Goal: Find specific page/section: Find specific page/section

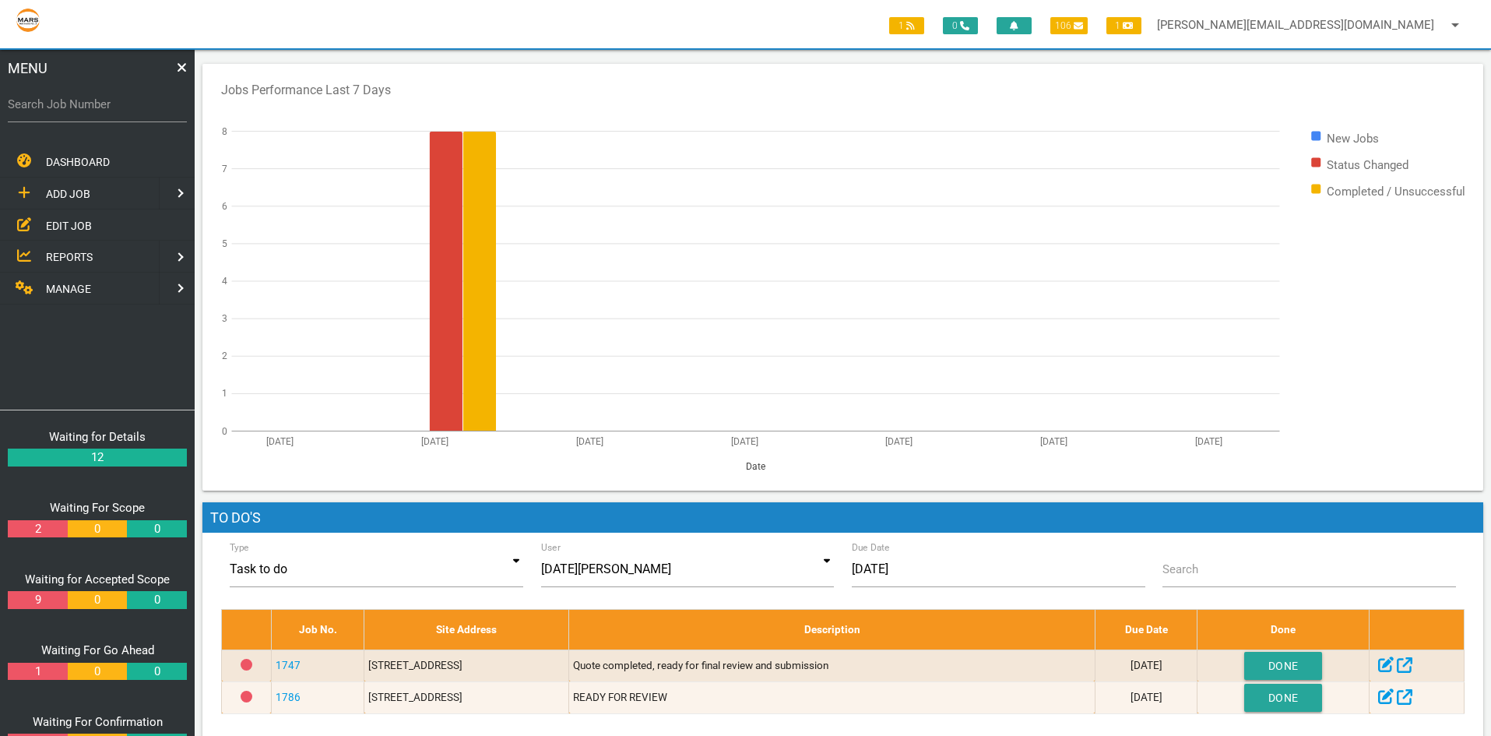
click at [98, 102] on label "Search Job Number" at bounding box center [97, 105] width 179 height 18
click at [98, 102] on input "Search Job Number" at bounding box center [97, 104] width 179 height 36
type input "1363"
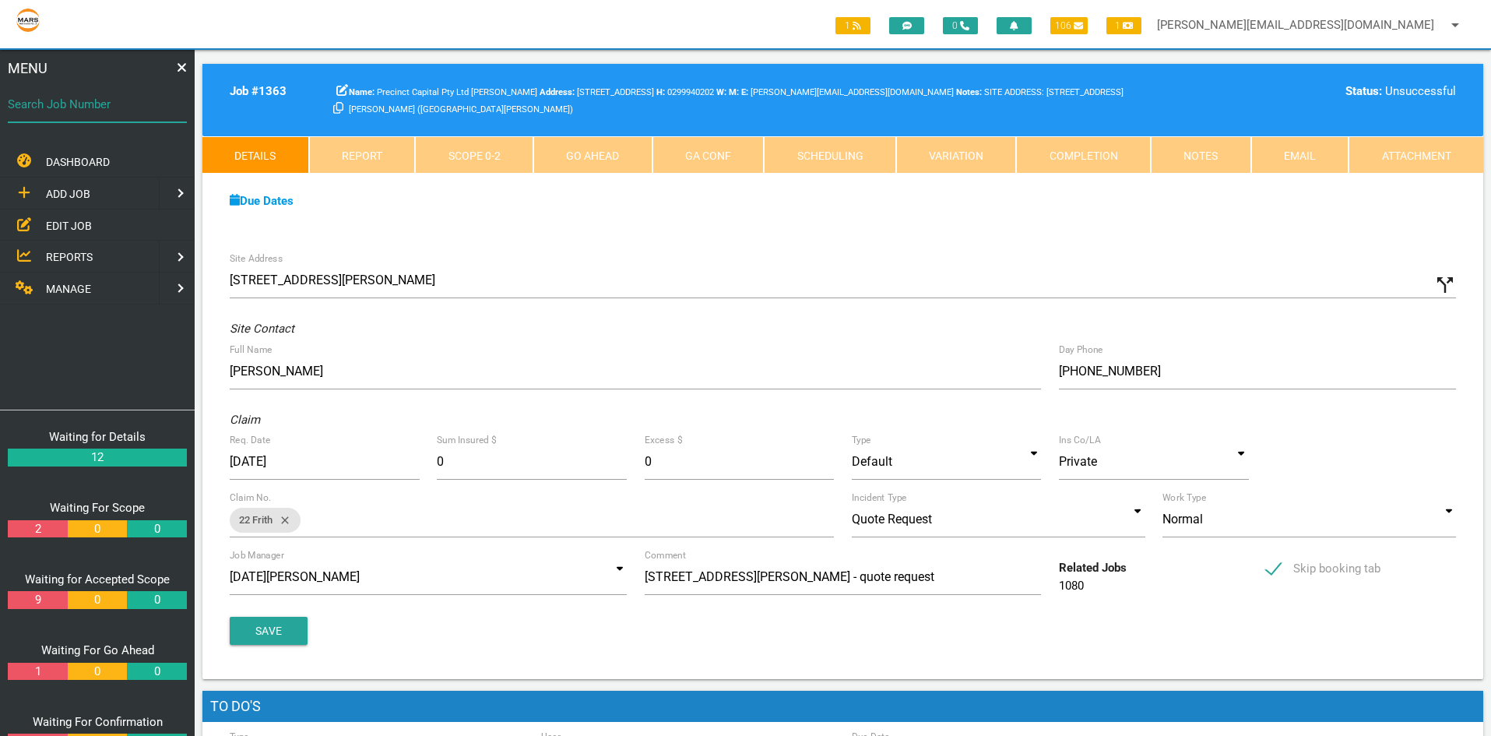
click at [71, 119] on input "Search Job Number" at bounding box center [97, 104] width 179 height 36
type input "1636"
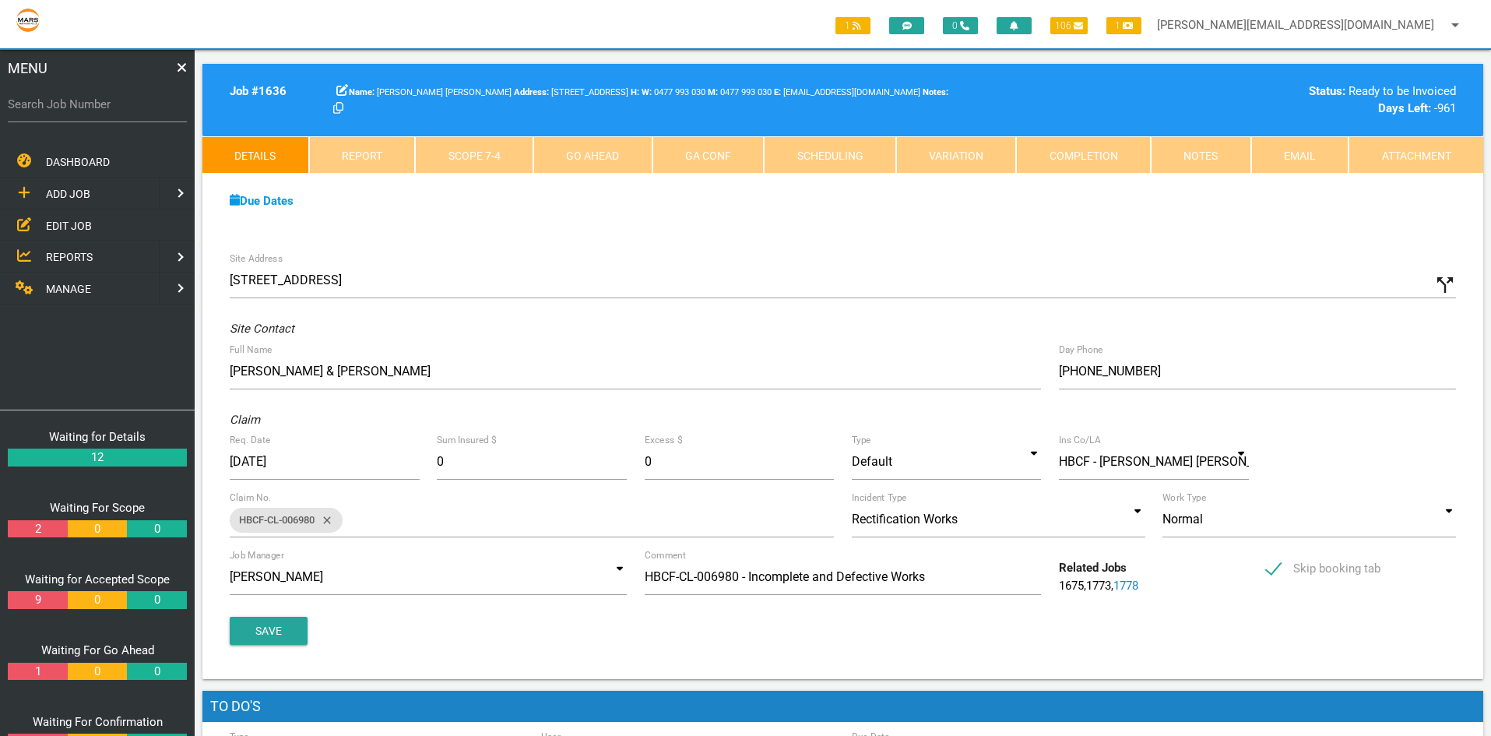
click at [1402, 150] on link "Attachment" at bounding box center [1416, 154] width 135 height 37
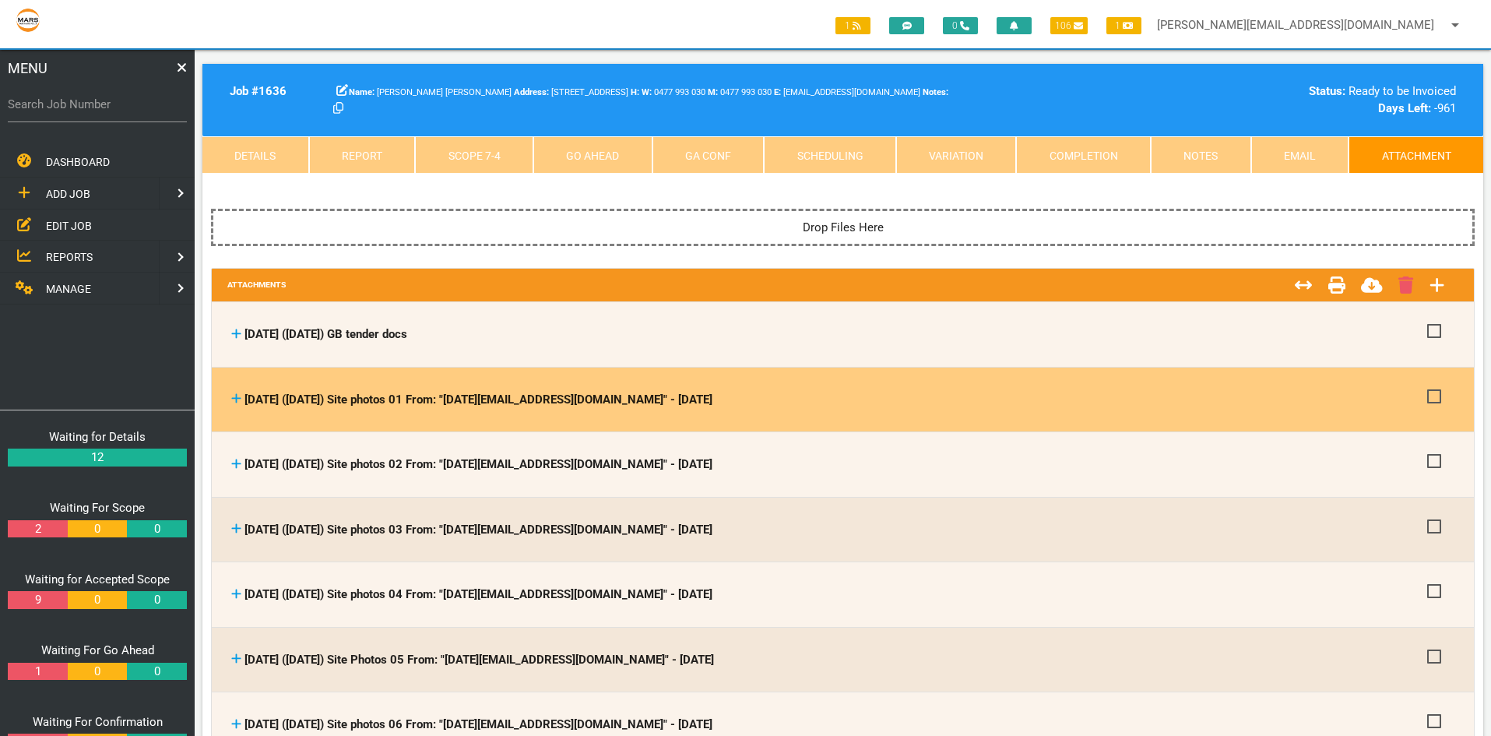
click at [234, 396] on icon at bounding box center [236, 399] width 10 height 12
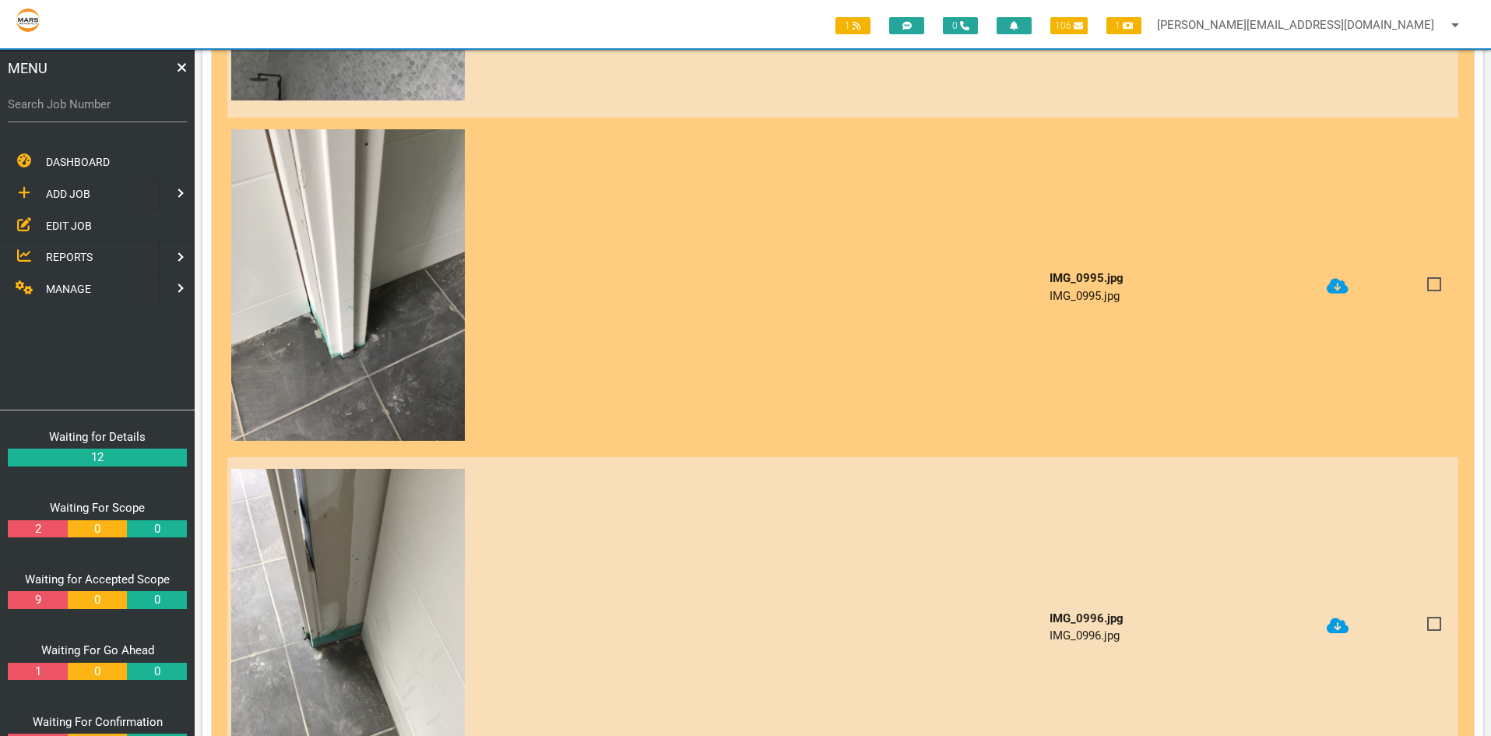
scroll to position [1480, 0]
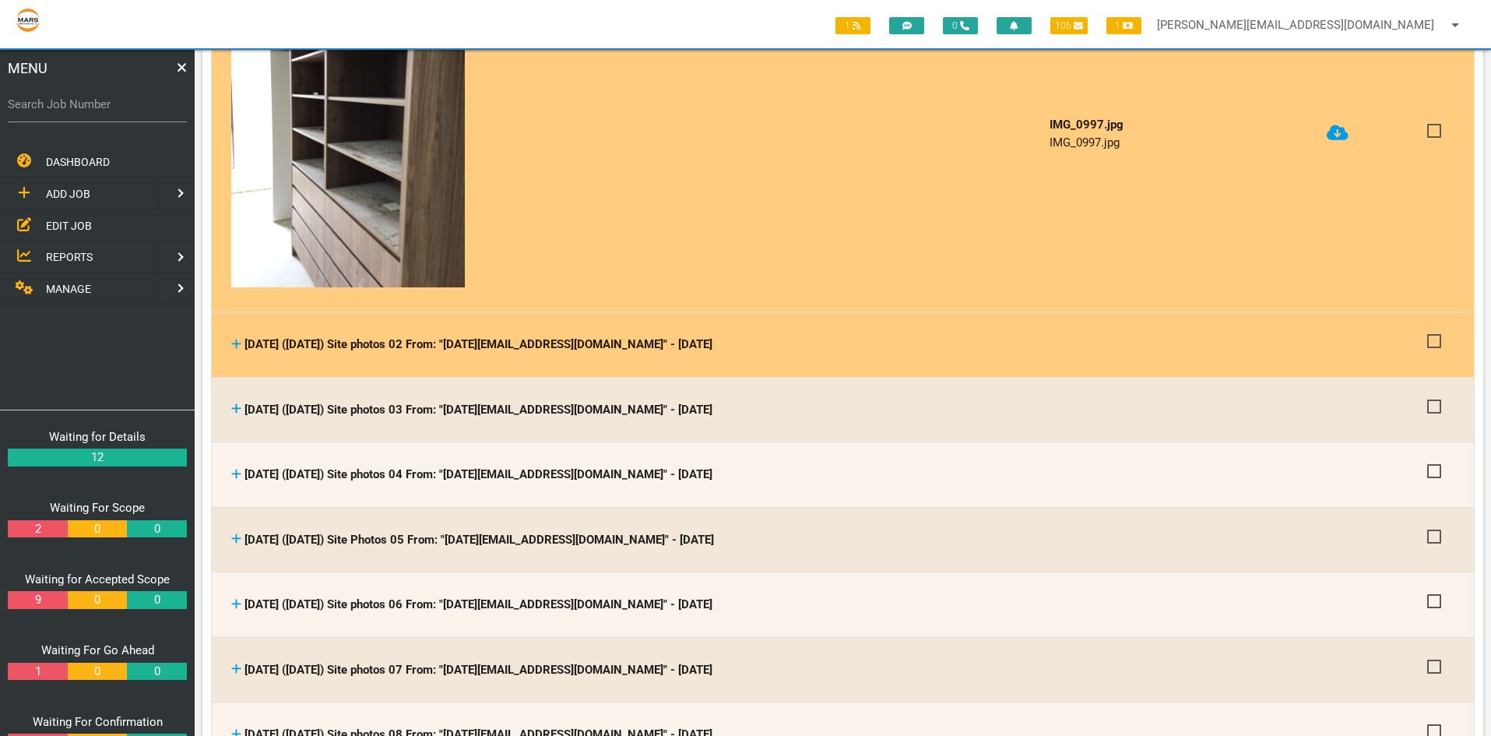
click at [234, 338] on icon at bounding box center [236, 344] width 10 height 12
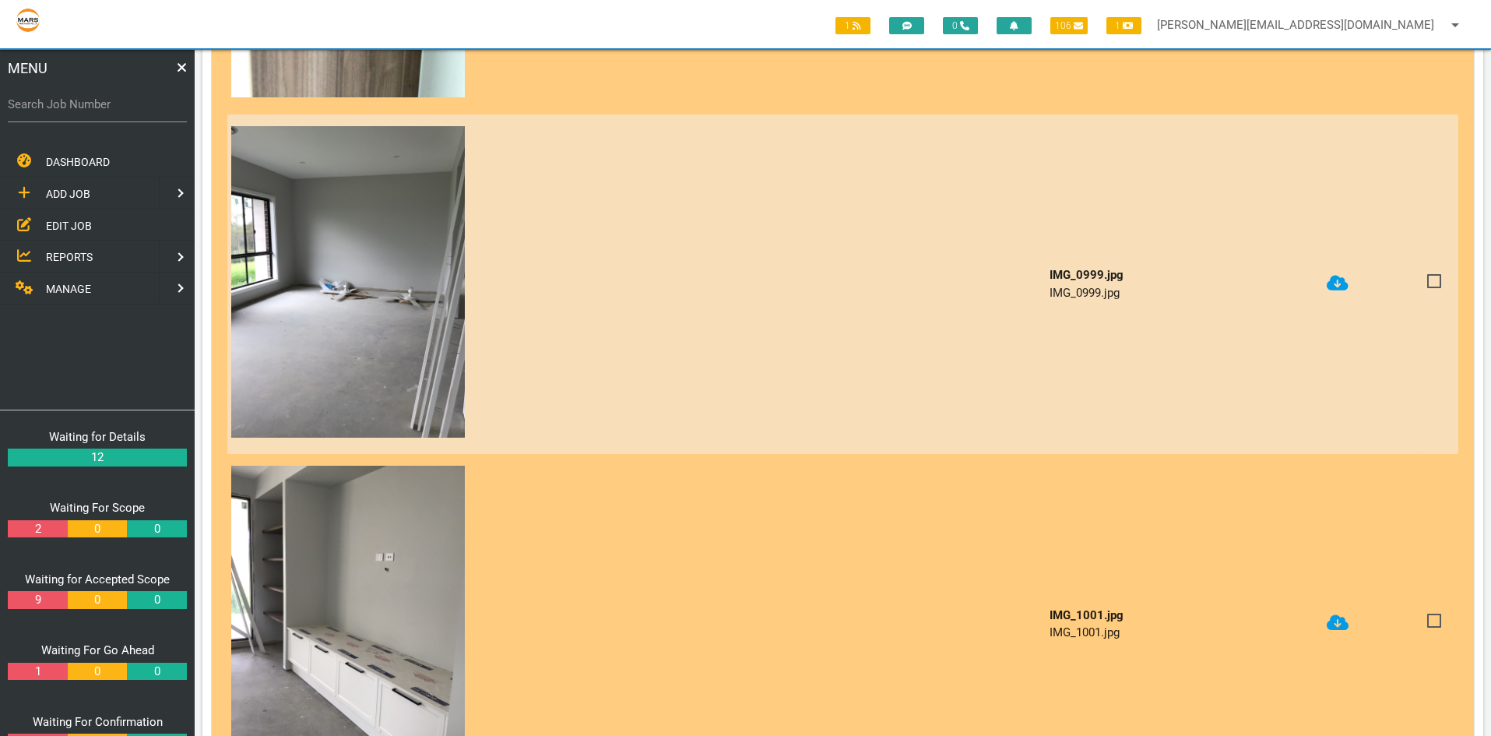
scroll to position [2882, 0]
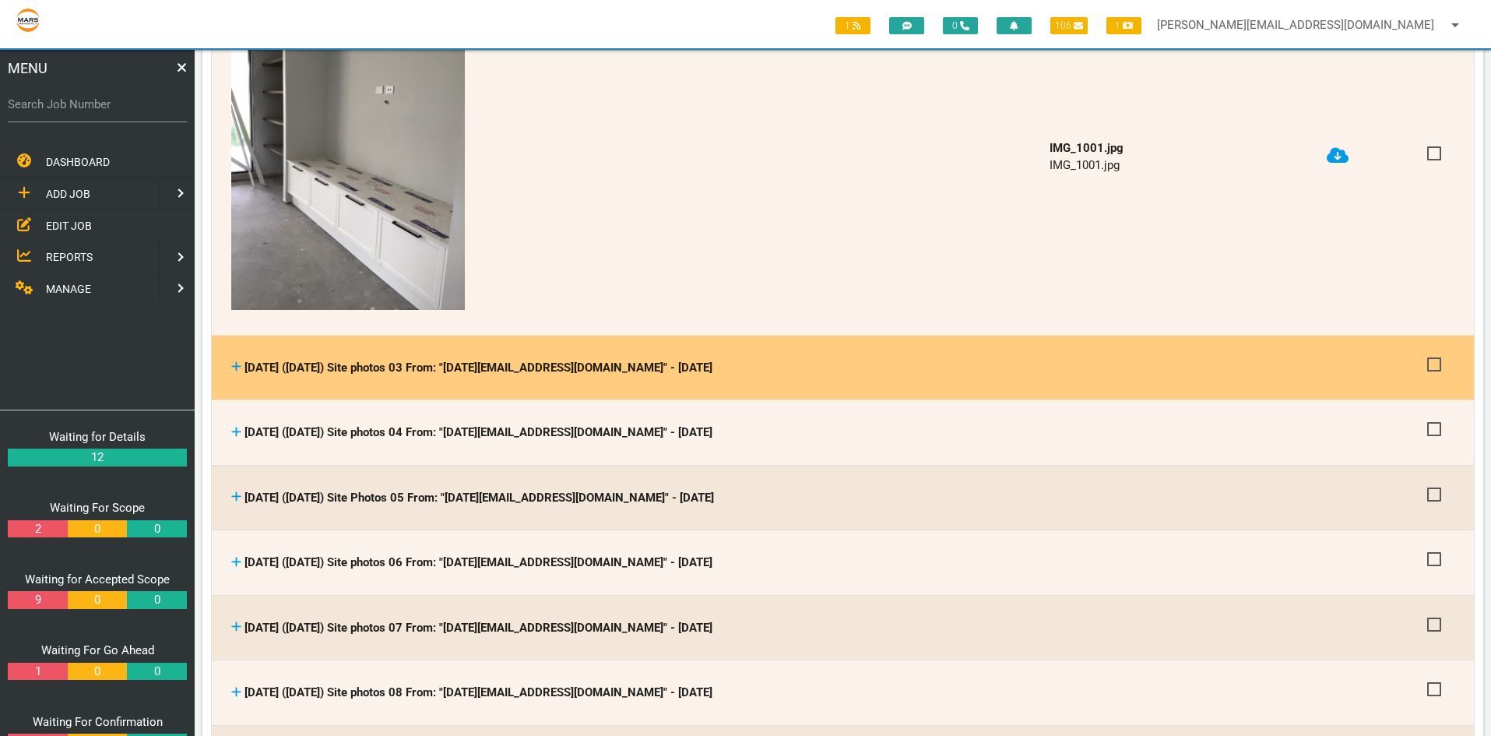
click at [238, 361] on icon at bounding box center [236, 367] width 10 height 12
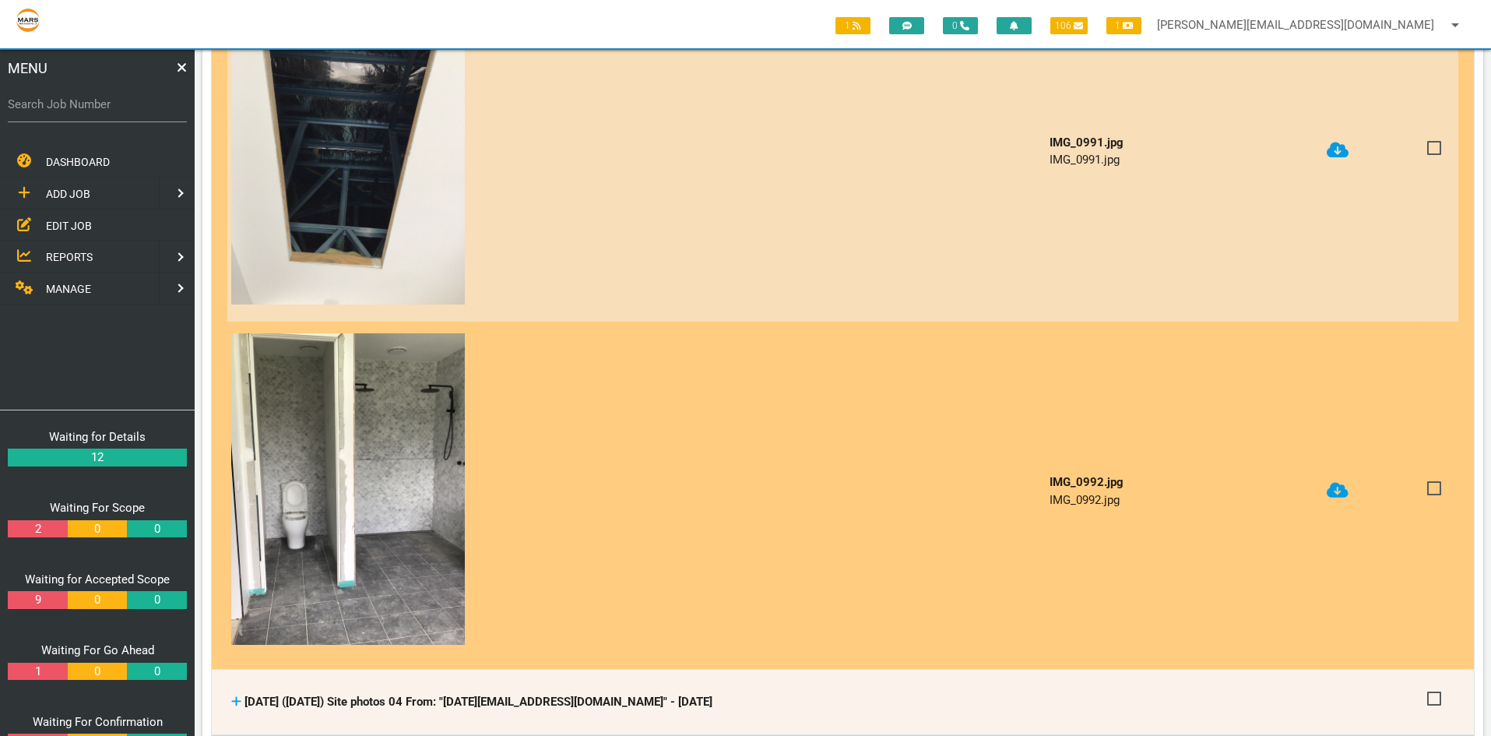
scroll to position [4283, 0]
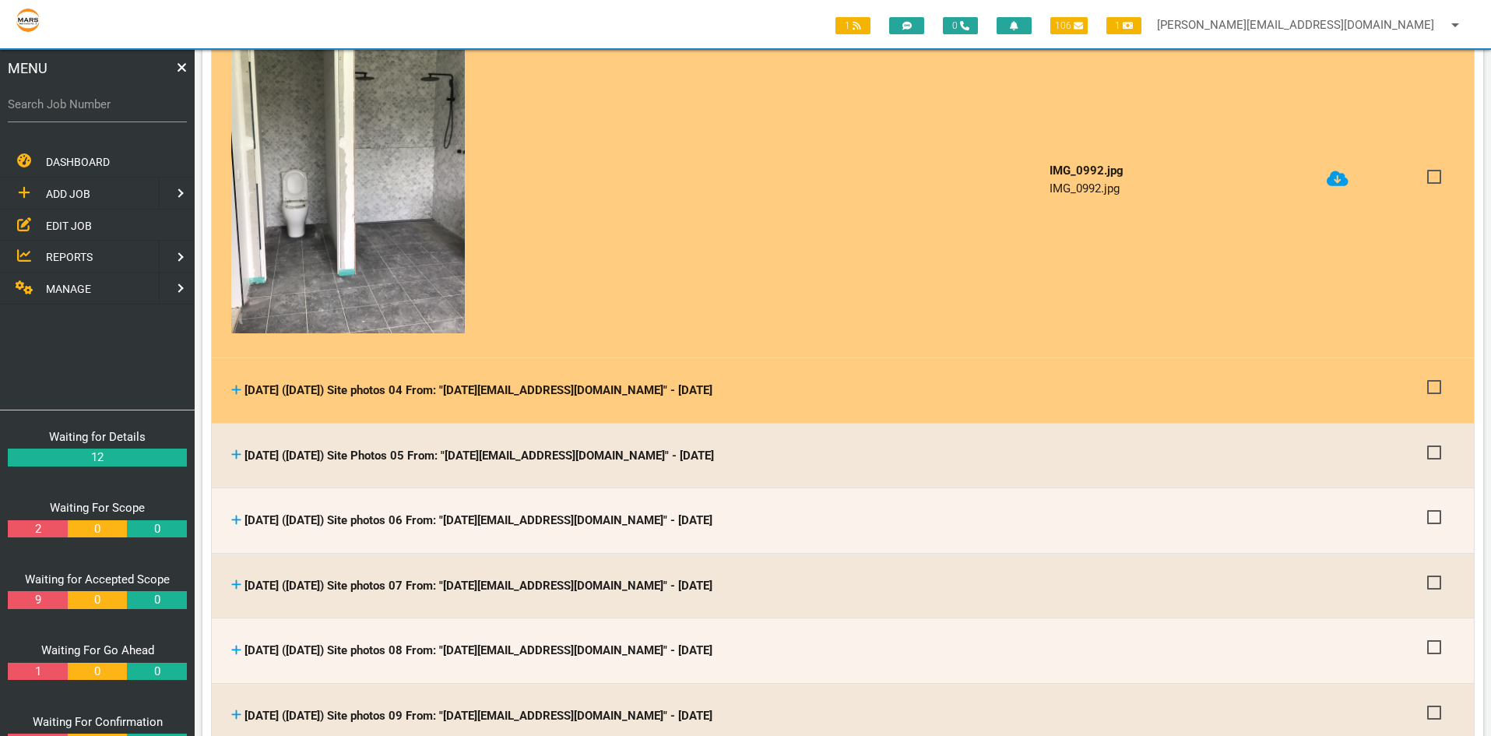
click at [235, 385] on icon at bounding box center [236, 389] width 9 height 9
click at [235, 384] on icon at bounding box center [236, 390] width 10 height 12
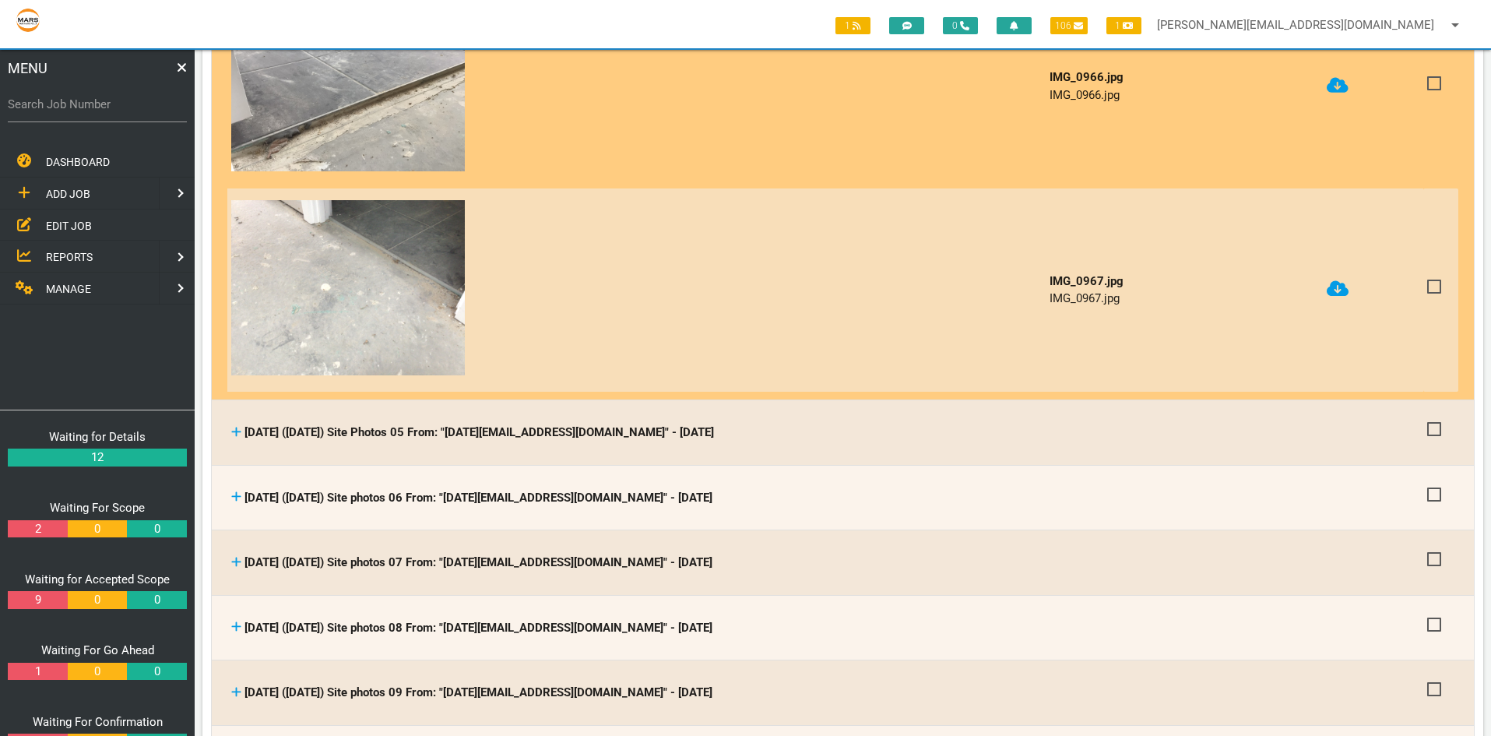
scroll to position [5763, 0]
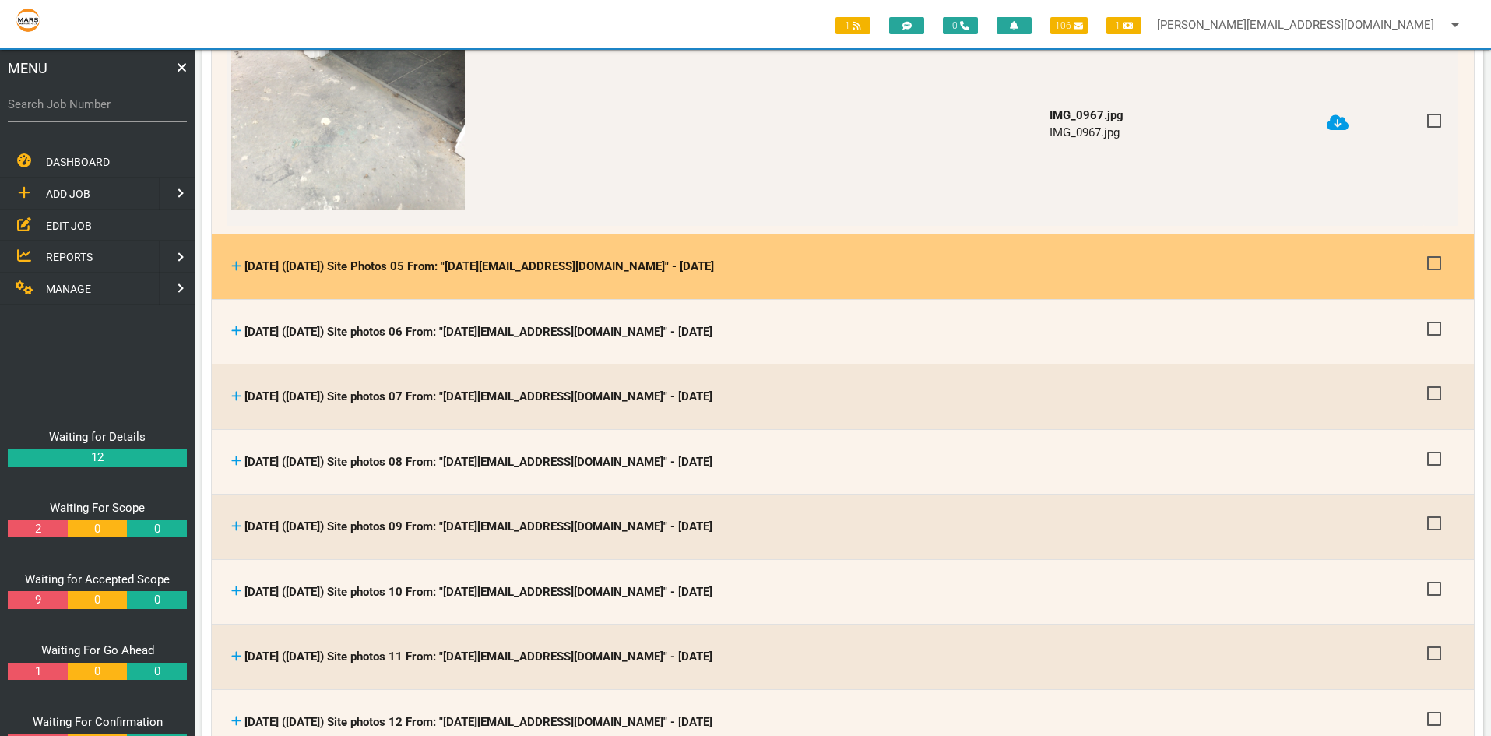
click at [232, 260] on icon at bounding box center [236, 266] width 10 height 12
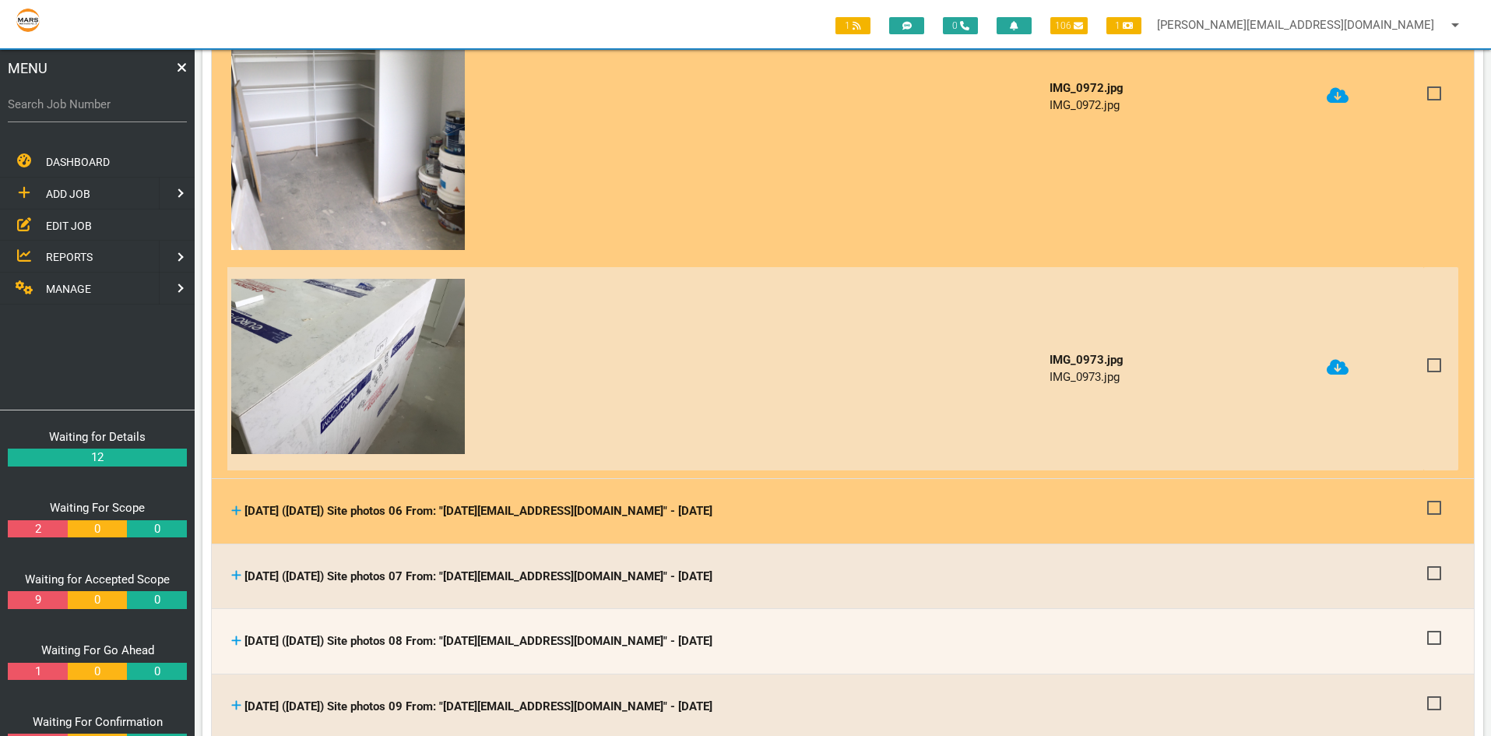
scroll to position [6542, 0]
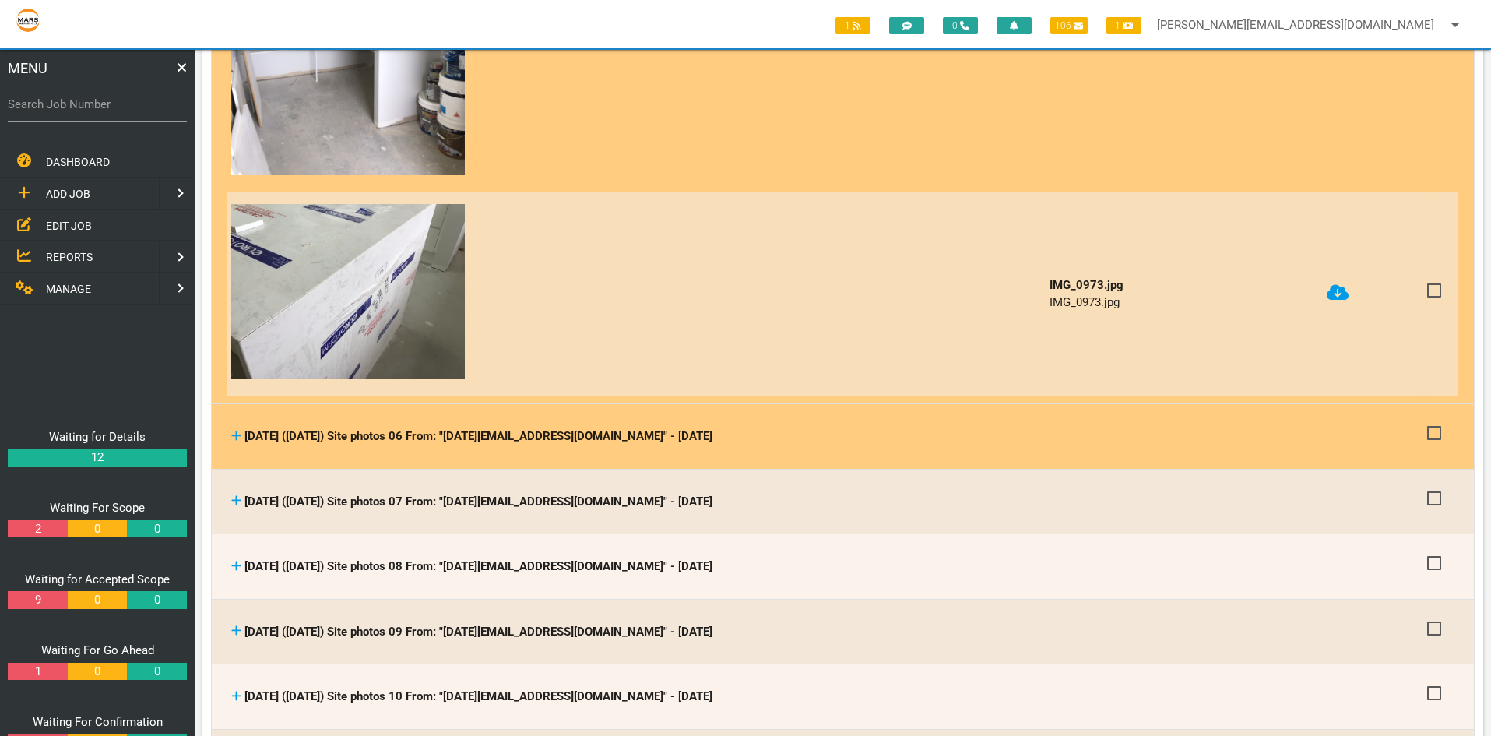
click at [233, 430] on icon at bounding box center [236, 436] width 10 height 12
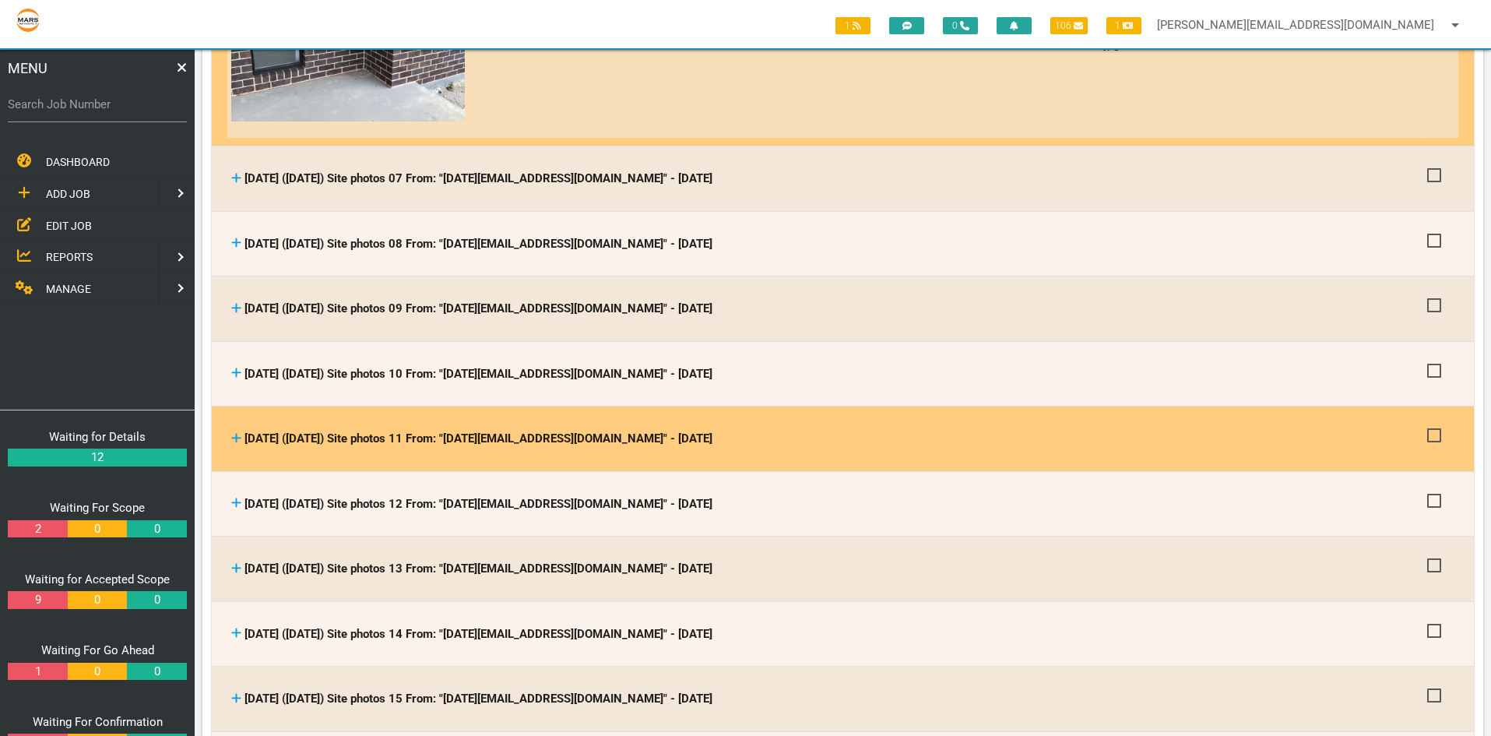
scroll to position [7476, 0]
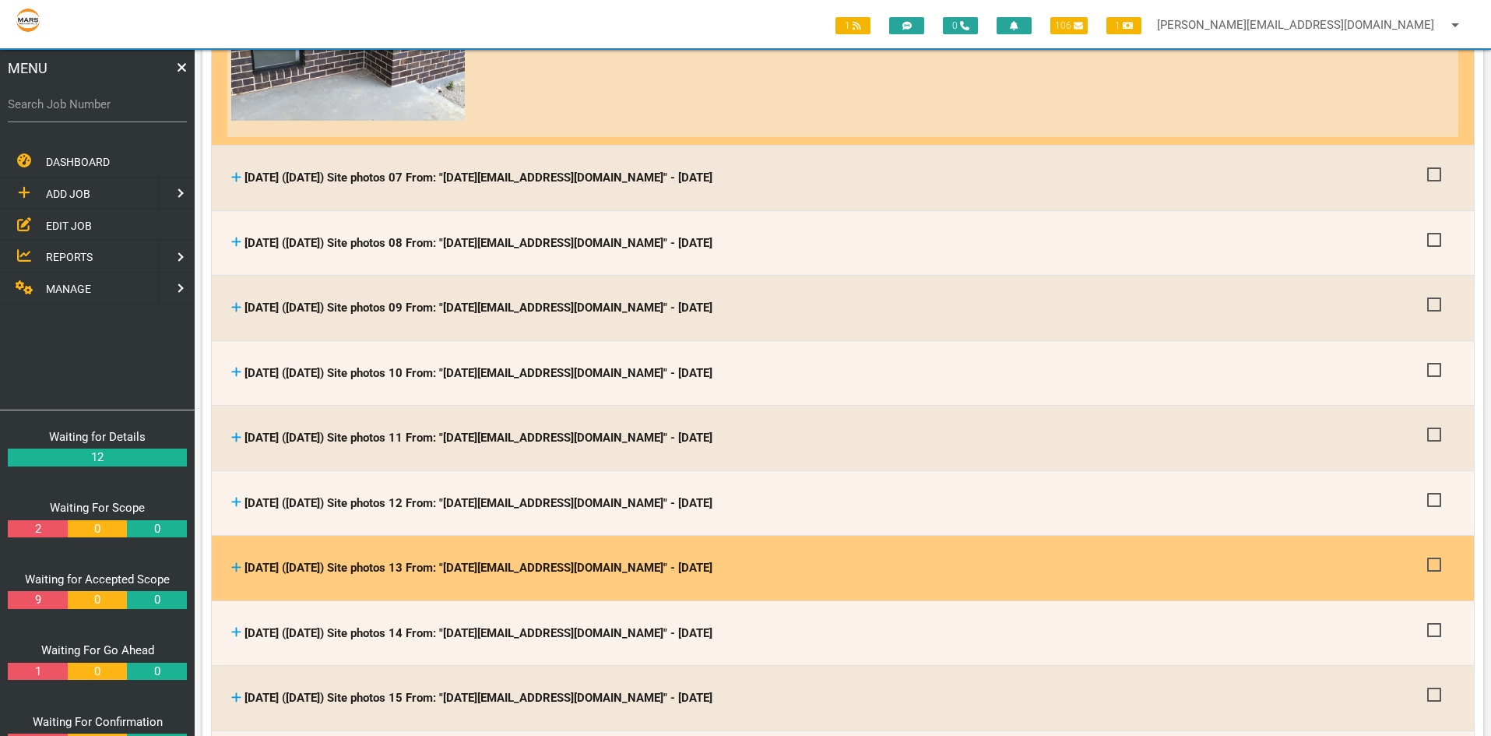
click at [236, 562] on icon at bounding box center [236, 568] width 10 height 12
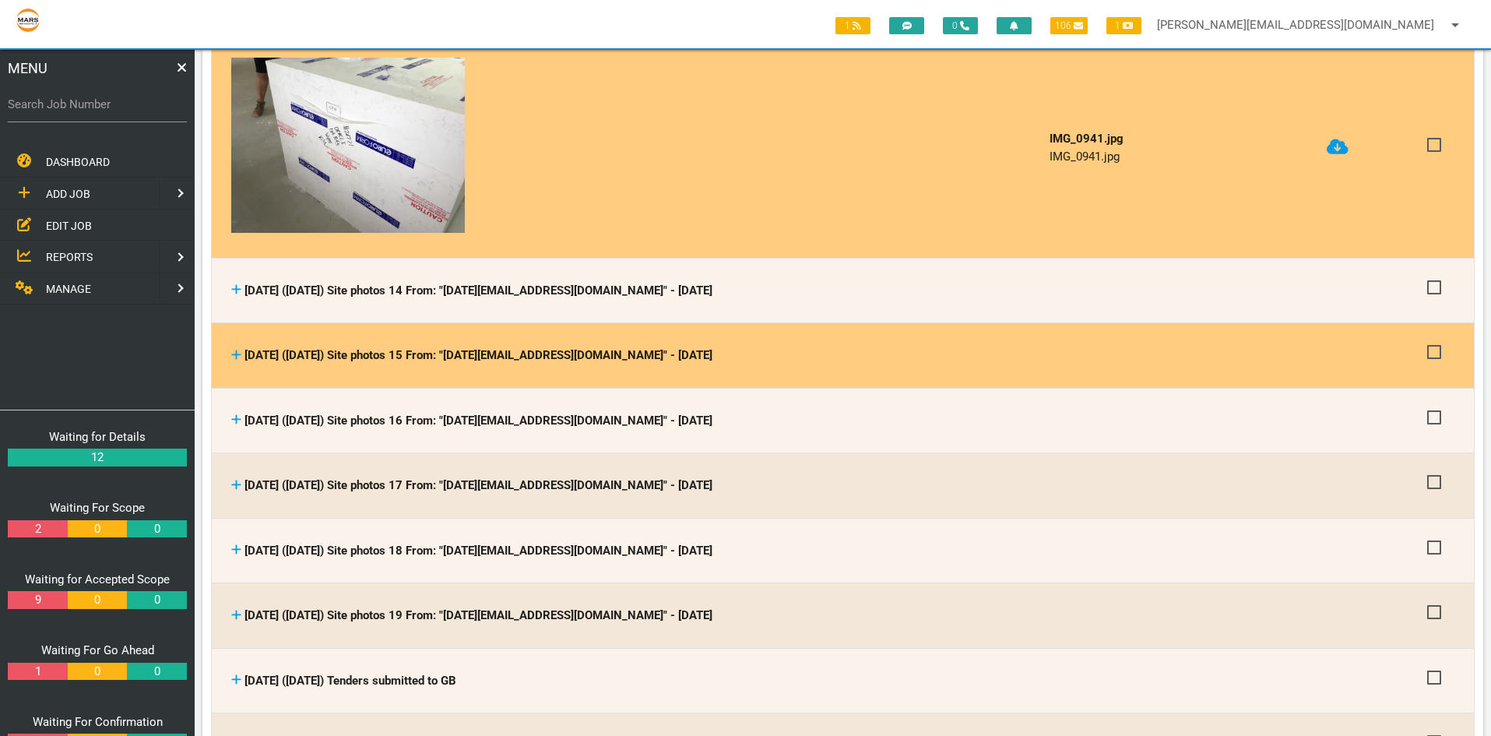
scroll to position [8645, 0]
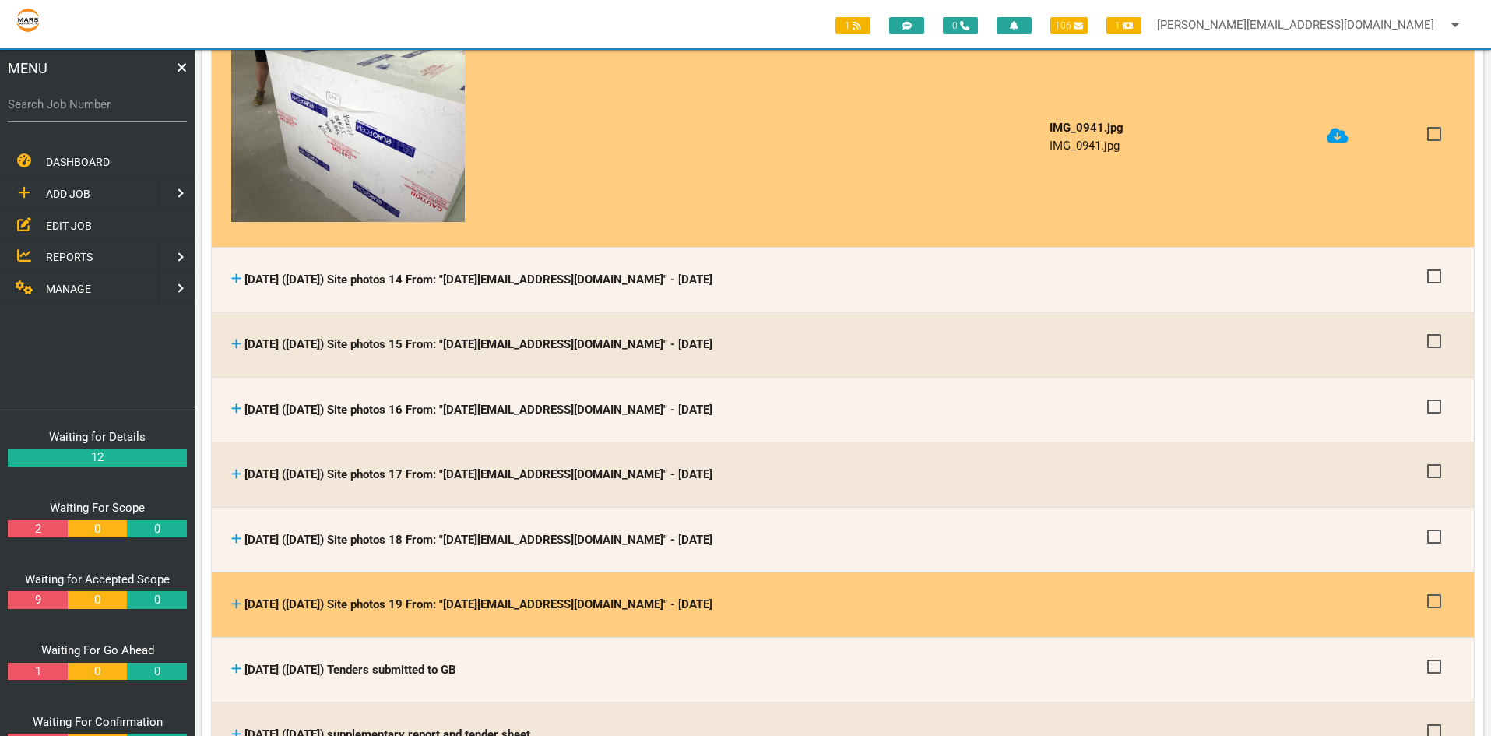
click at [235, 598] on icon at bounding box center [236, 604] width 10 height 12
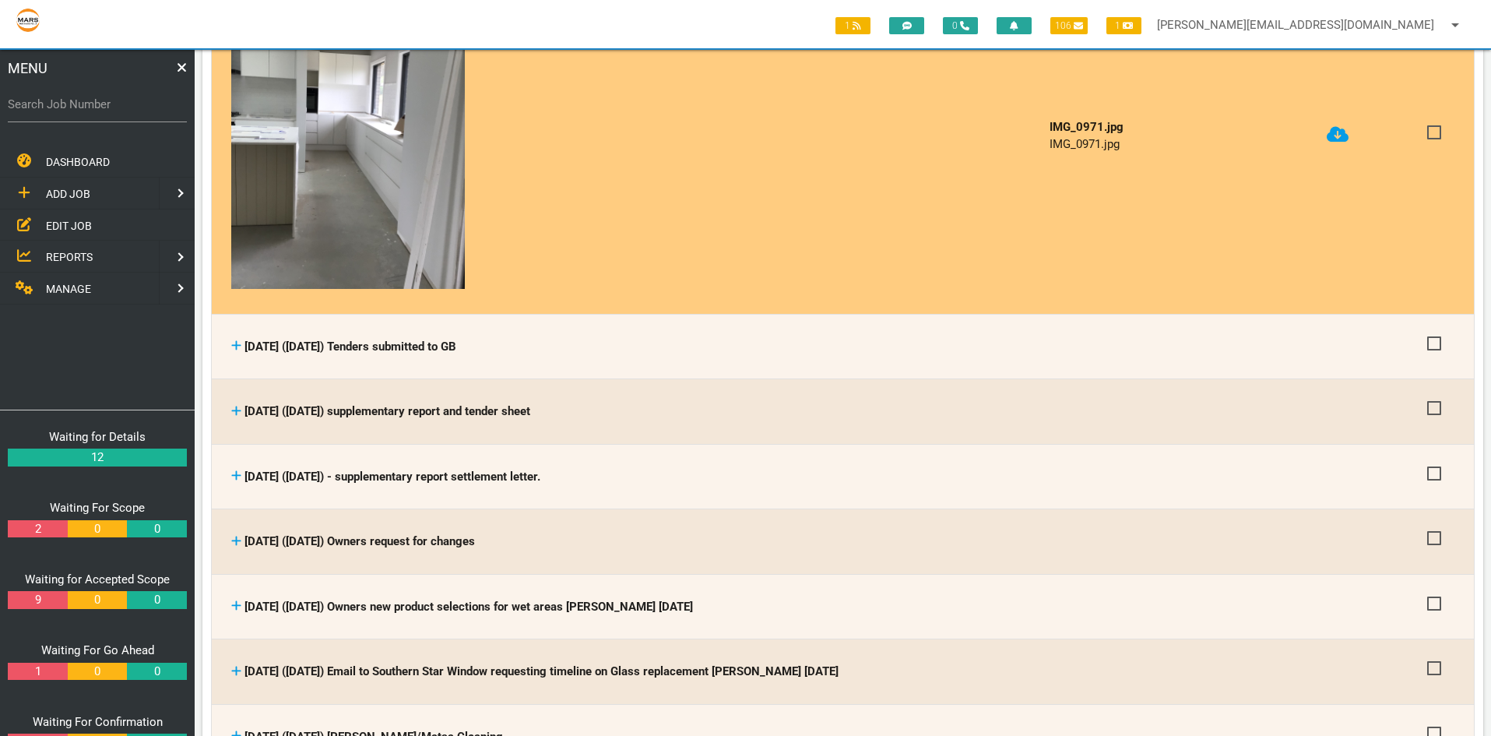
scroll to position [10358, 0]
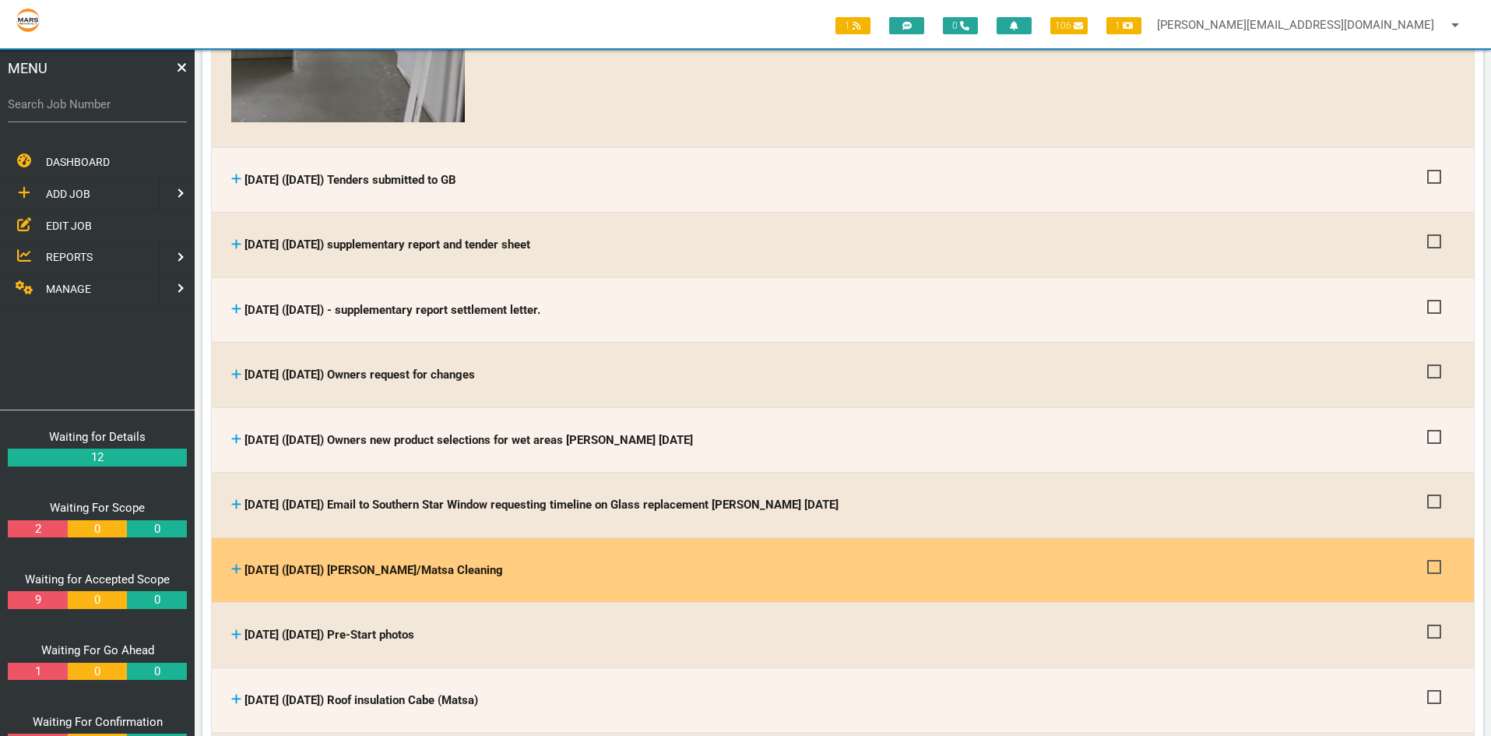
click at [234, 563] on icon at bounding box center [236, 569] width 10 height 12
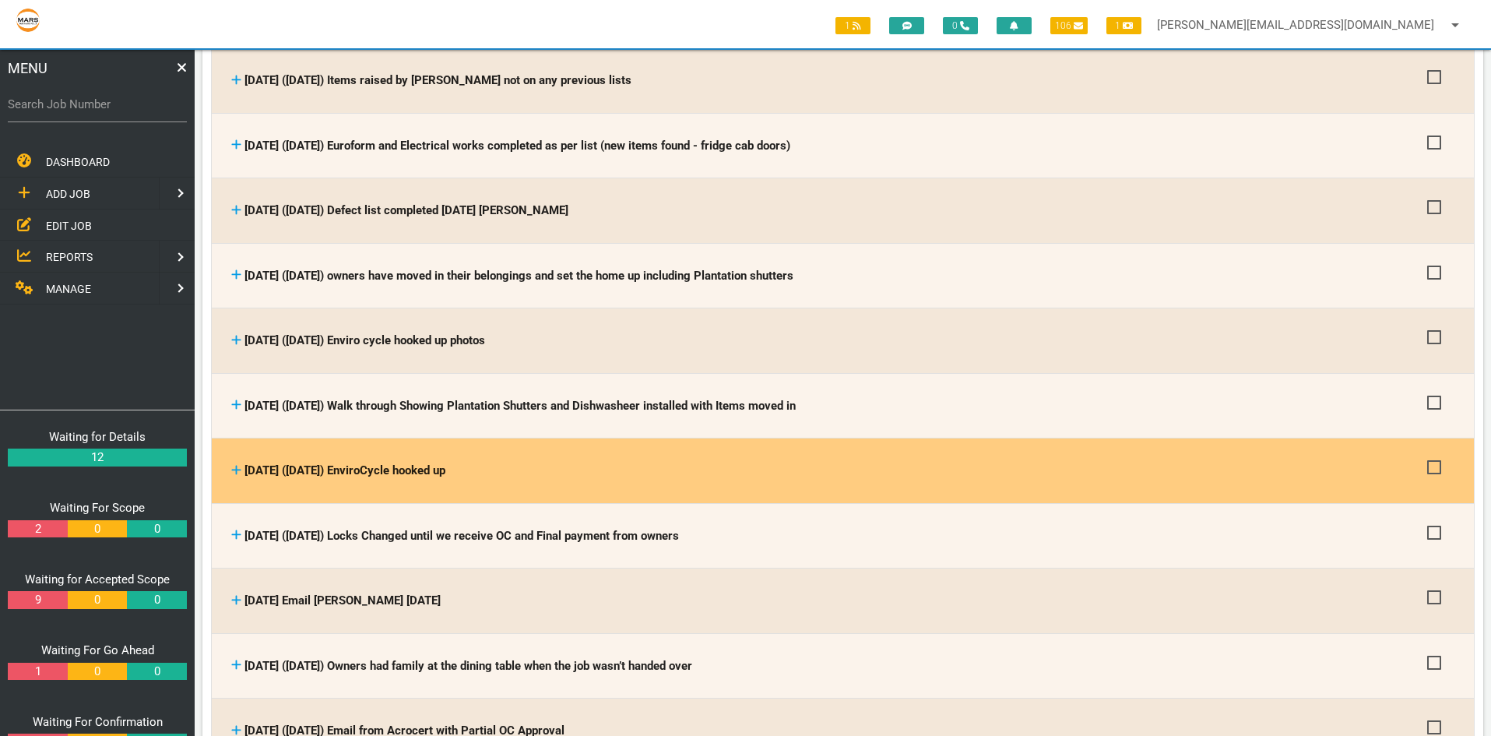
scroll to position [20560, 0]
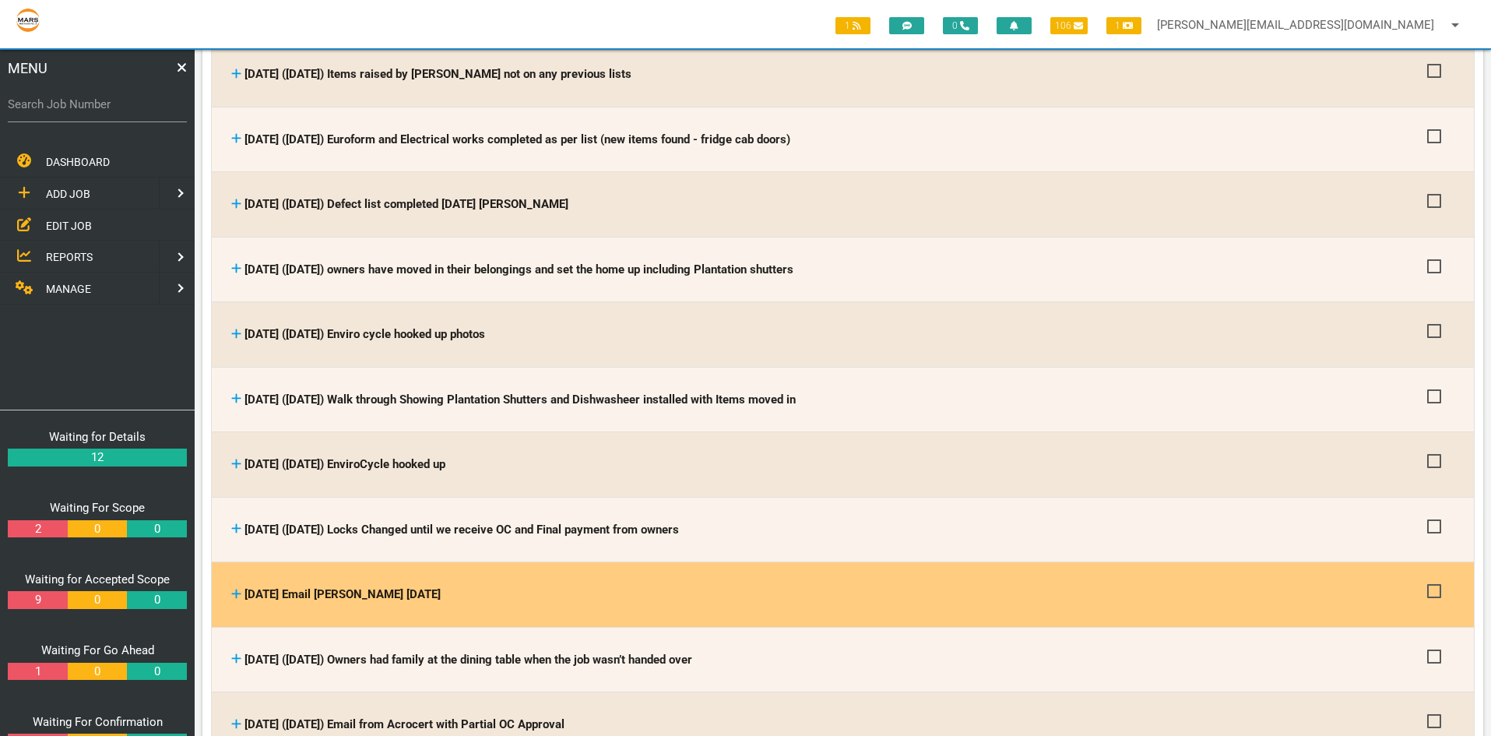
click at [237, 589] on icon at bounding box center [236, 593] width 9 height 9
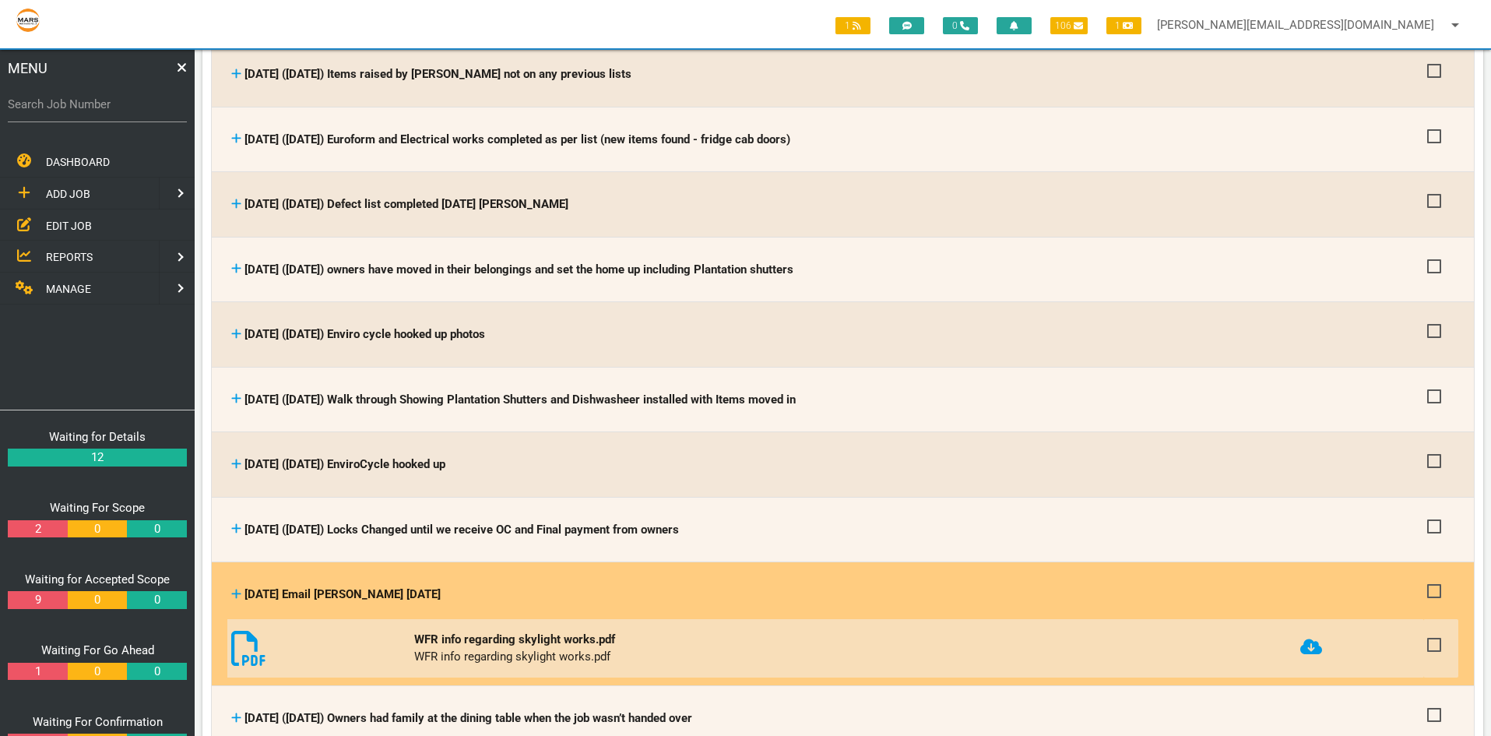
click at [237, 589] on icon at bounding box center [236, 593] width 9 height 9
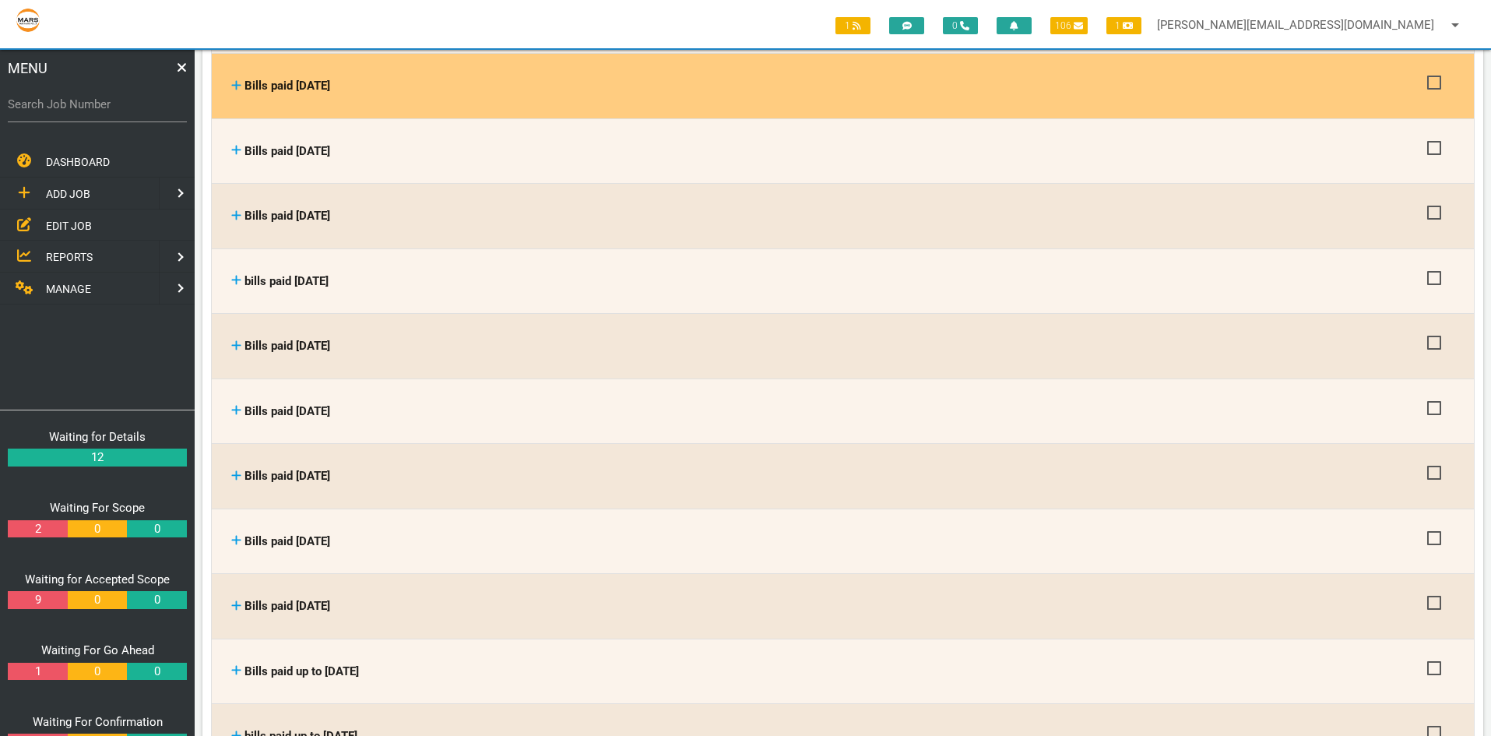
scroll to position [21884, 0]
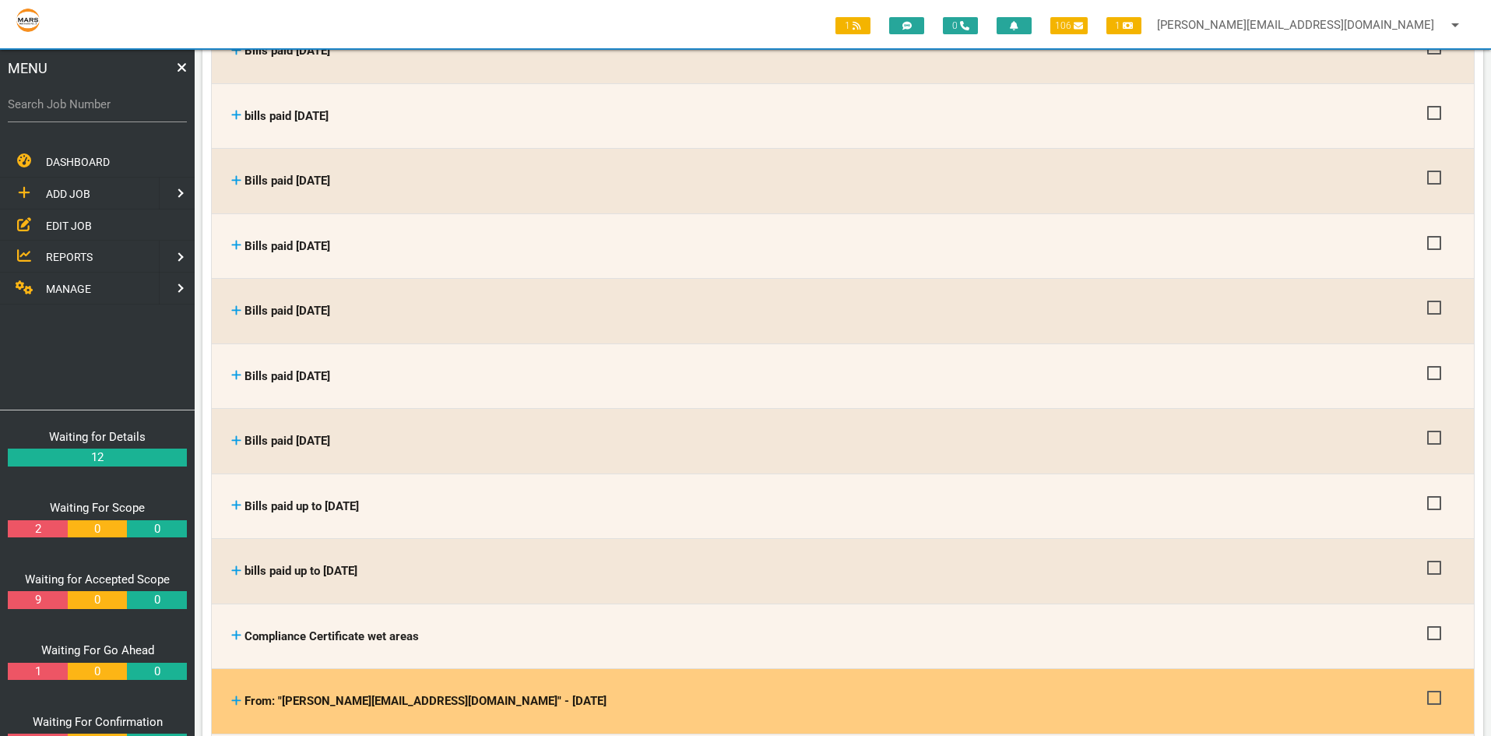
click at [235, 695] on icon at bounding box center [236, 701] width 10 height 12
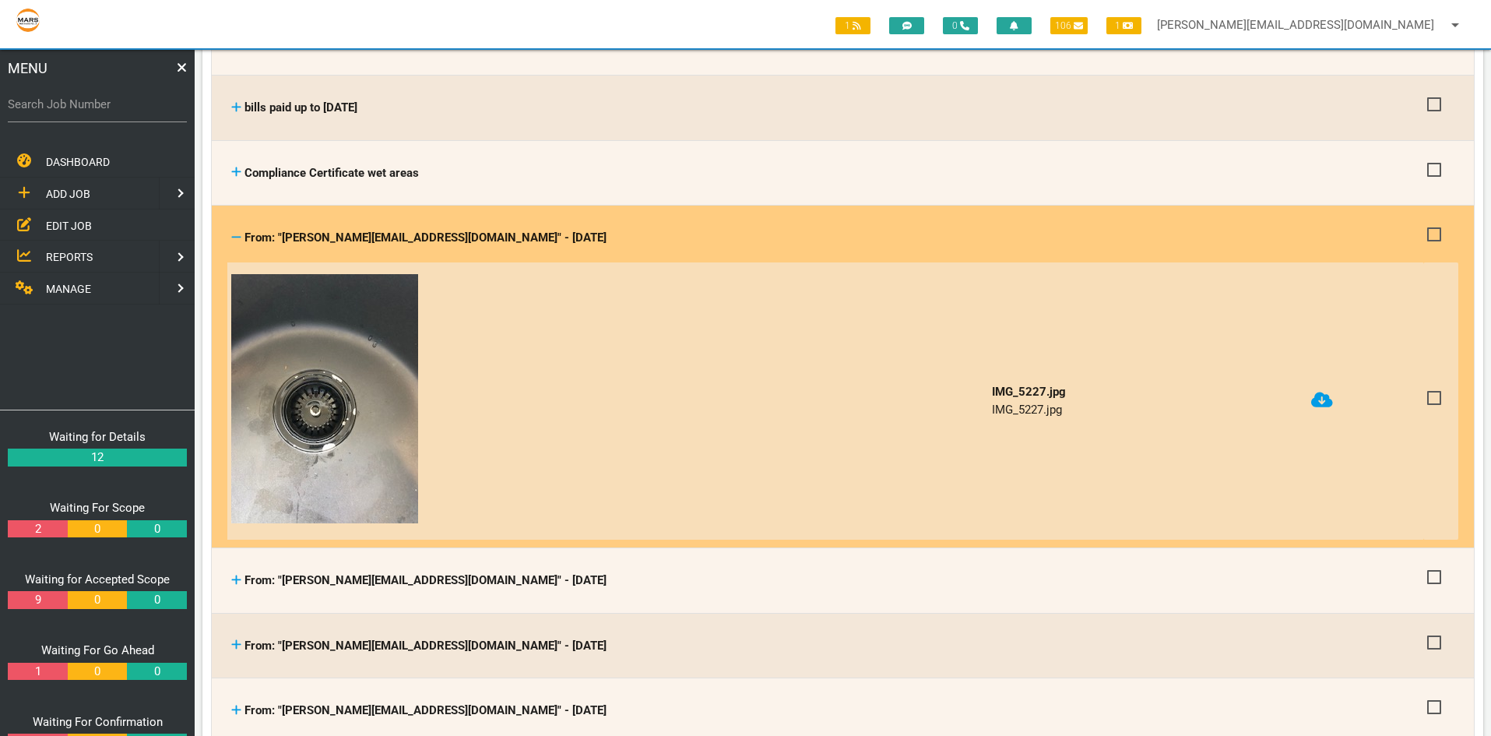
scroll to position [22351, 0]
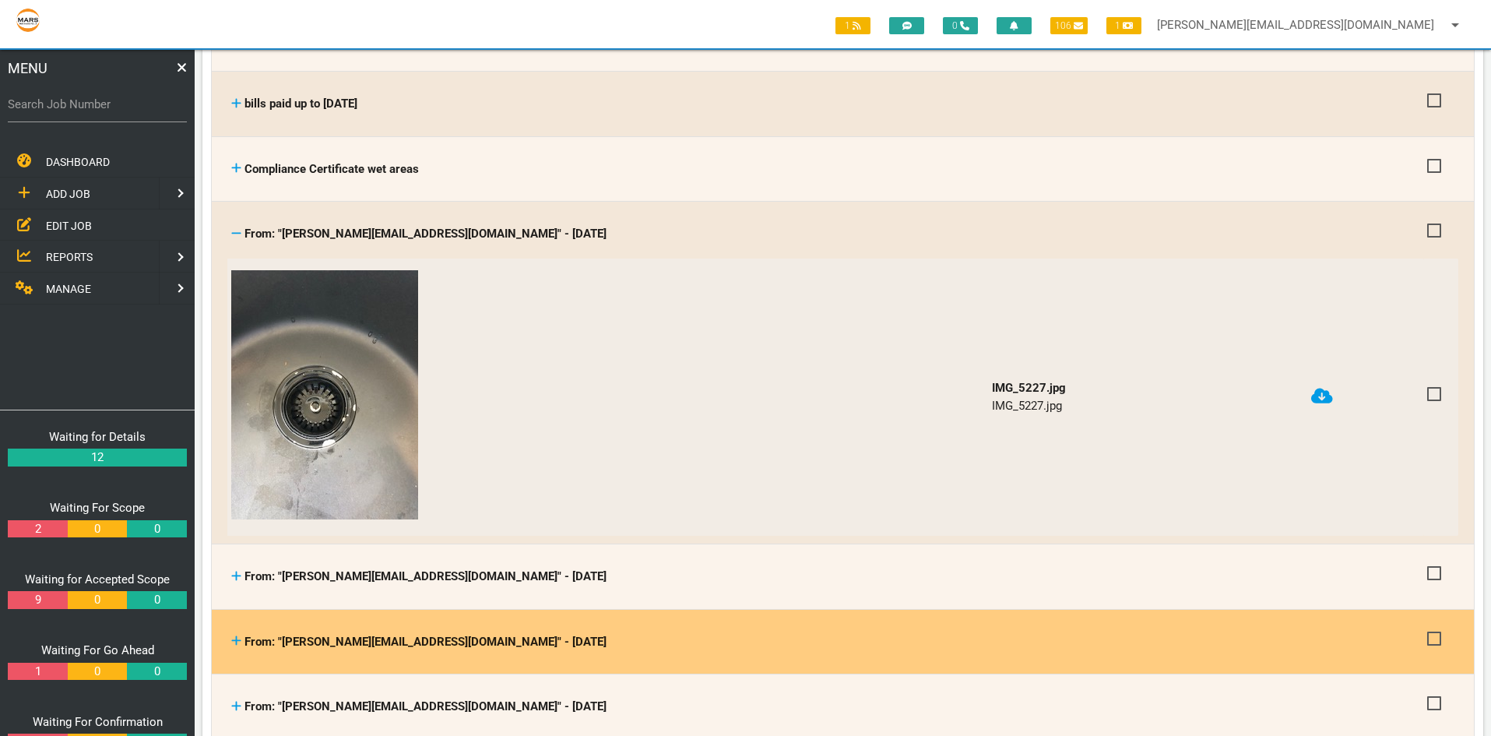
click at [237, 636] on icon at bounding box center [236, 640] width 9 height 9
click at [234, 635] on icon at bounding box center [236, 641] width 10 height 12
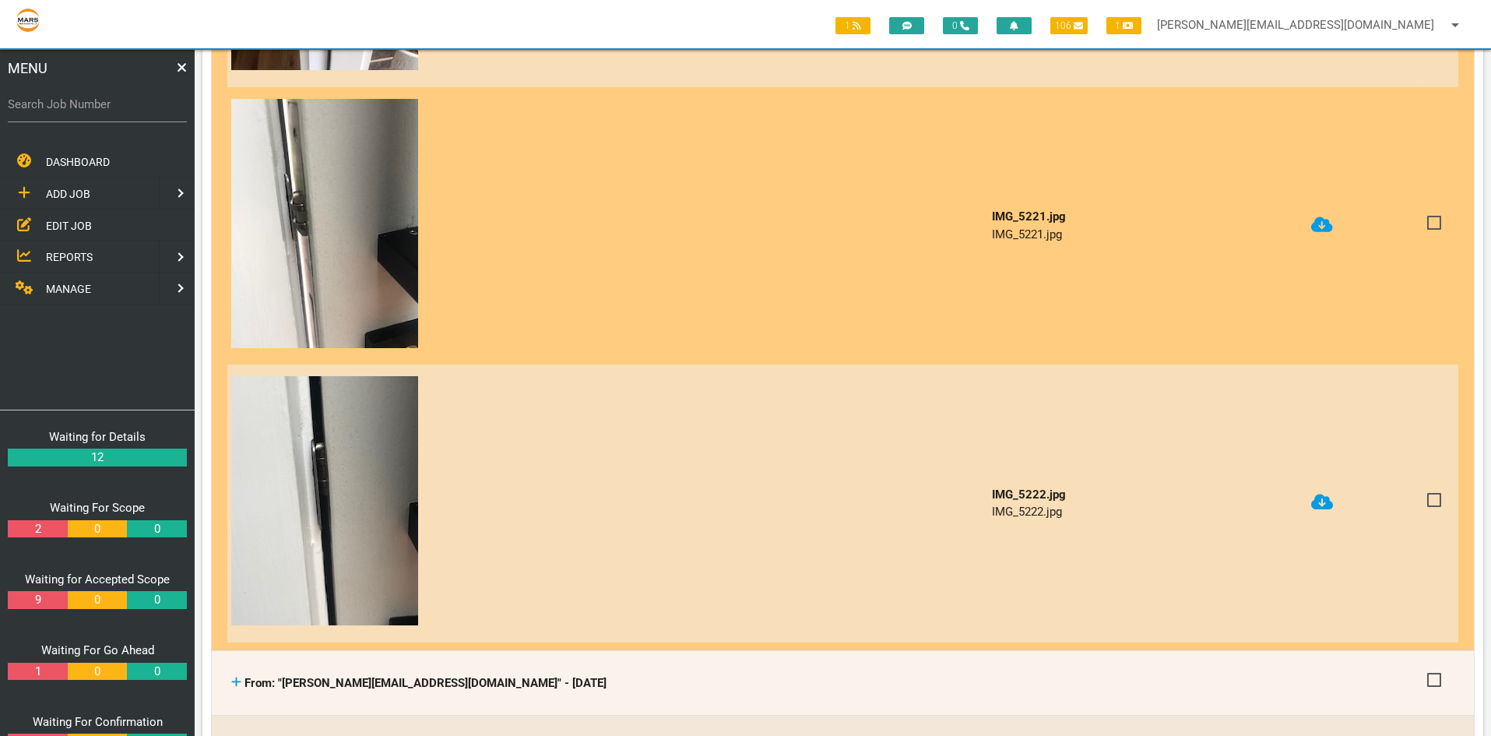
scroll to position [23286, 0]
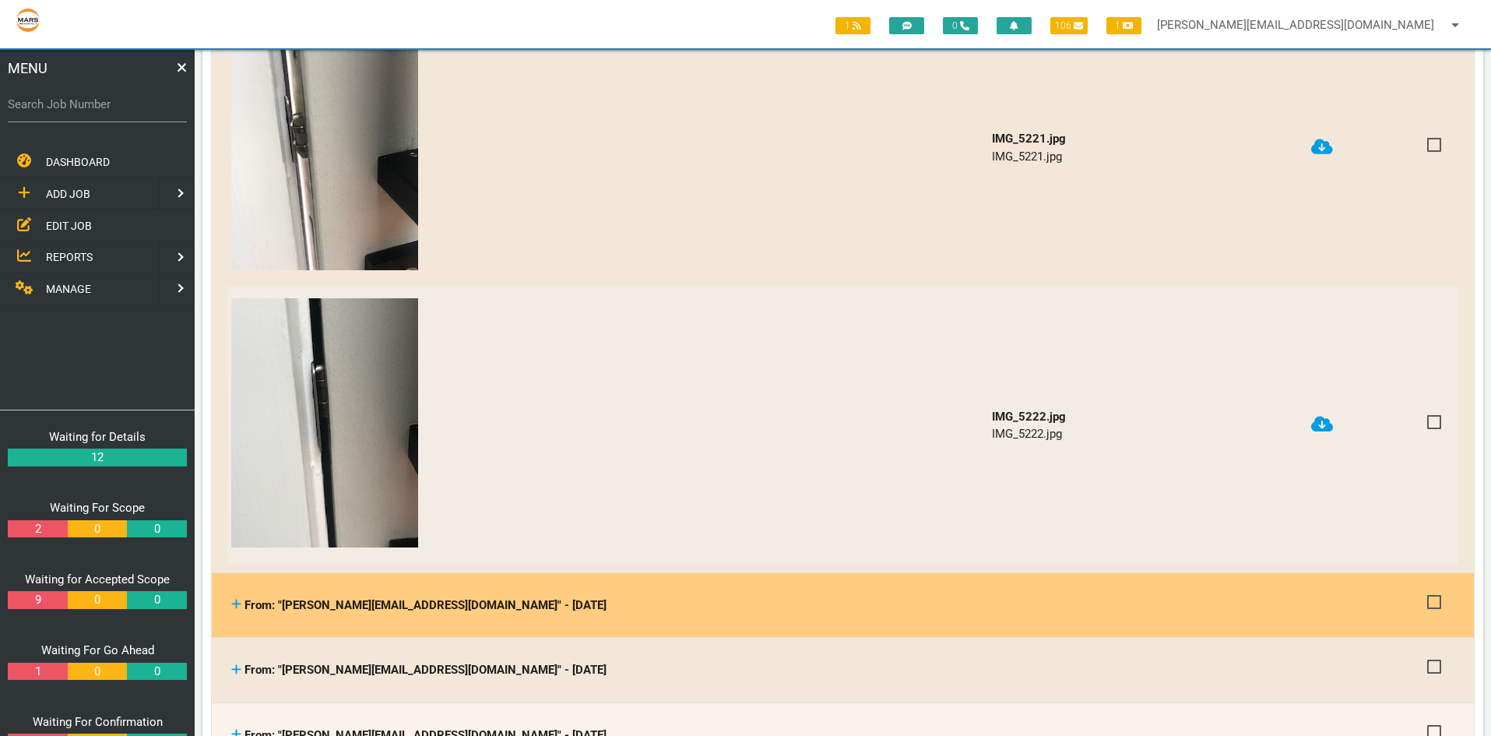
click at [237, 600] on icon at bounding box center [236, 604] width 9 height 9
click at [235, 598] on icon at bounding box center [236, 604] width 10 height 12
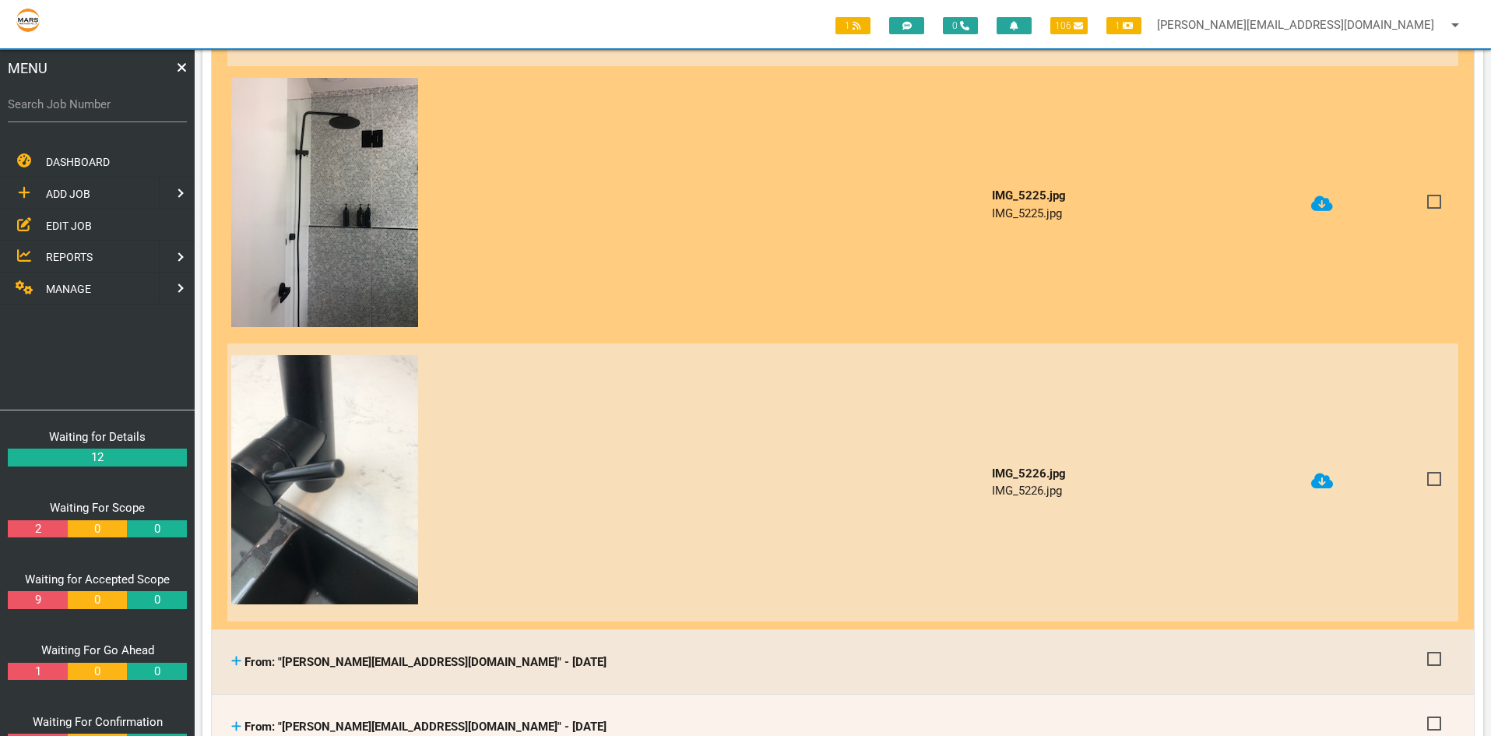
scroll to position [24143, 0]
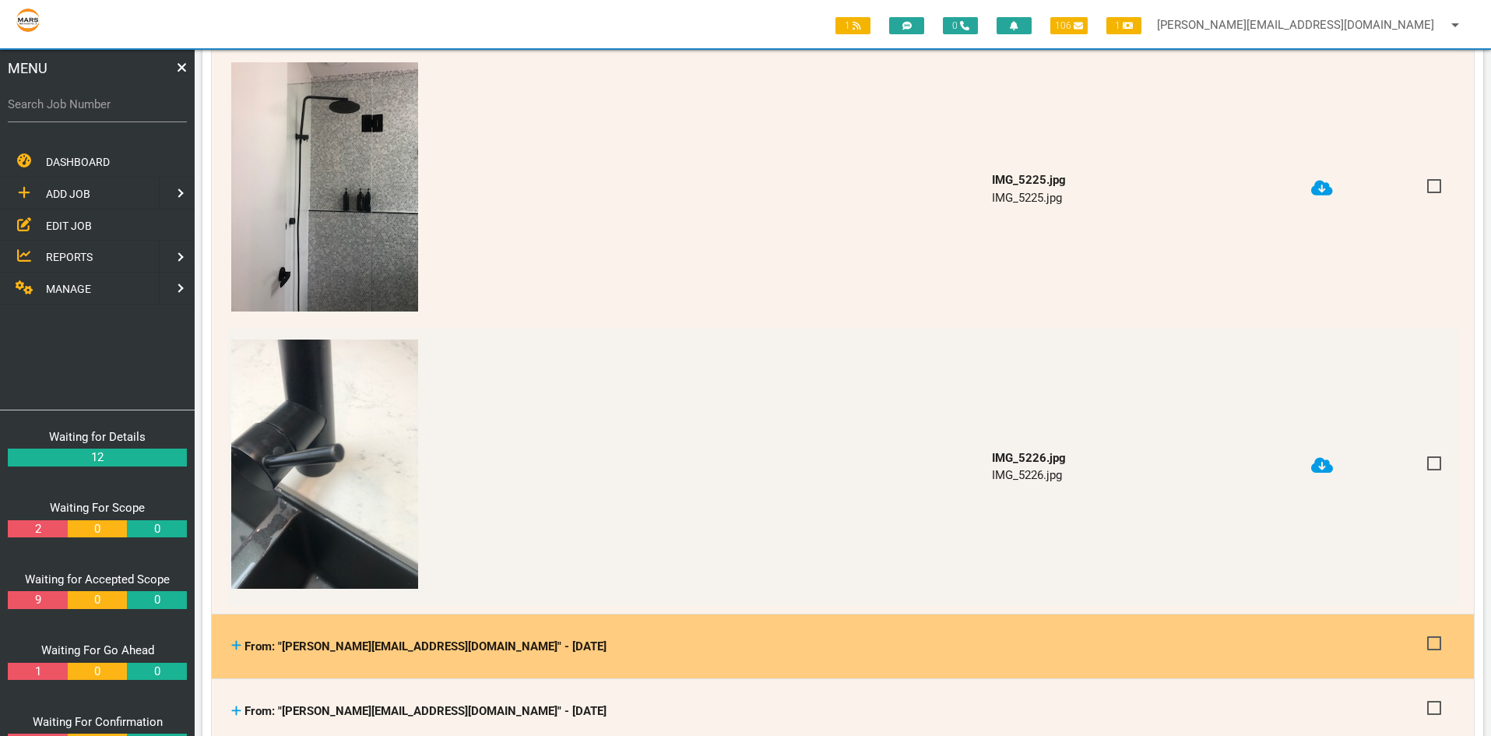
click at [234, 639] on icon at bounding box center [236, 645] width 10 height 12
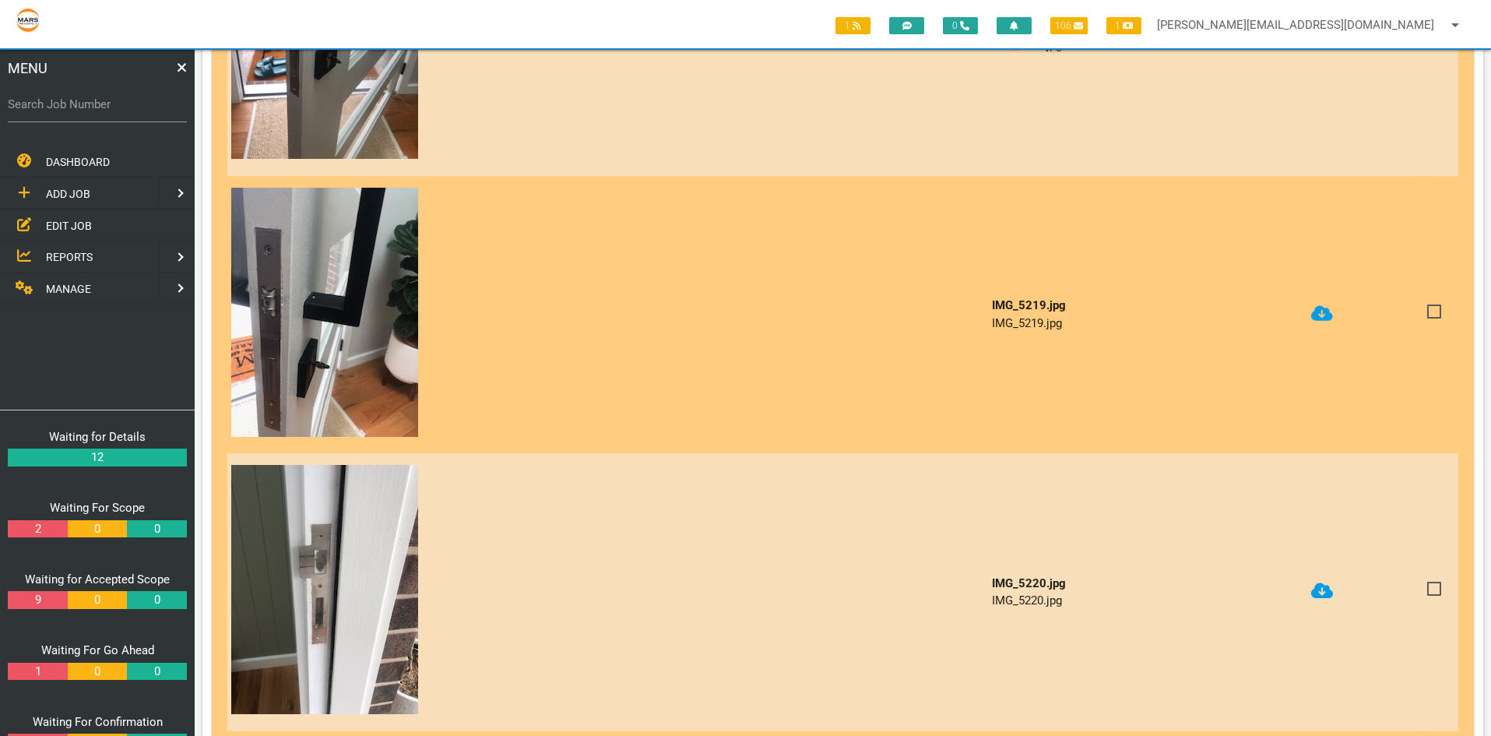
scroll to position [25077, 0]
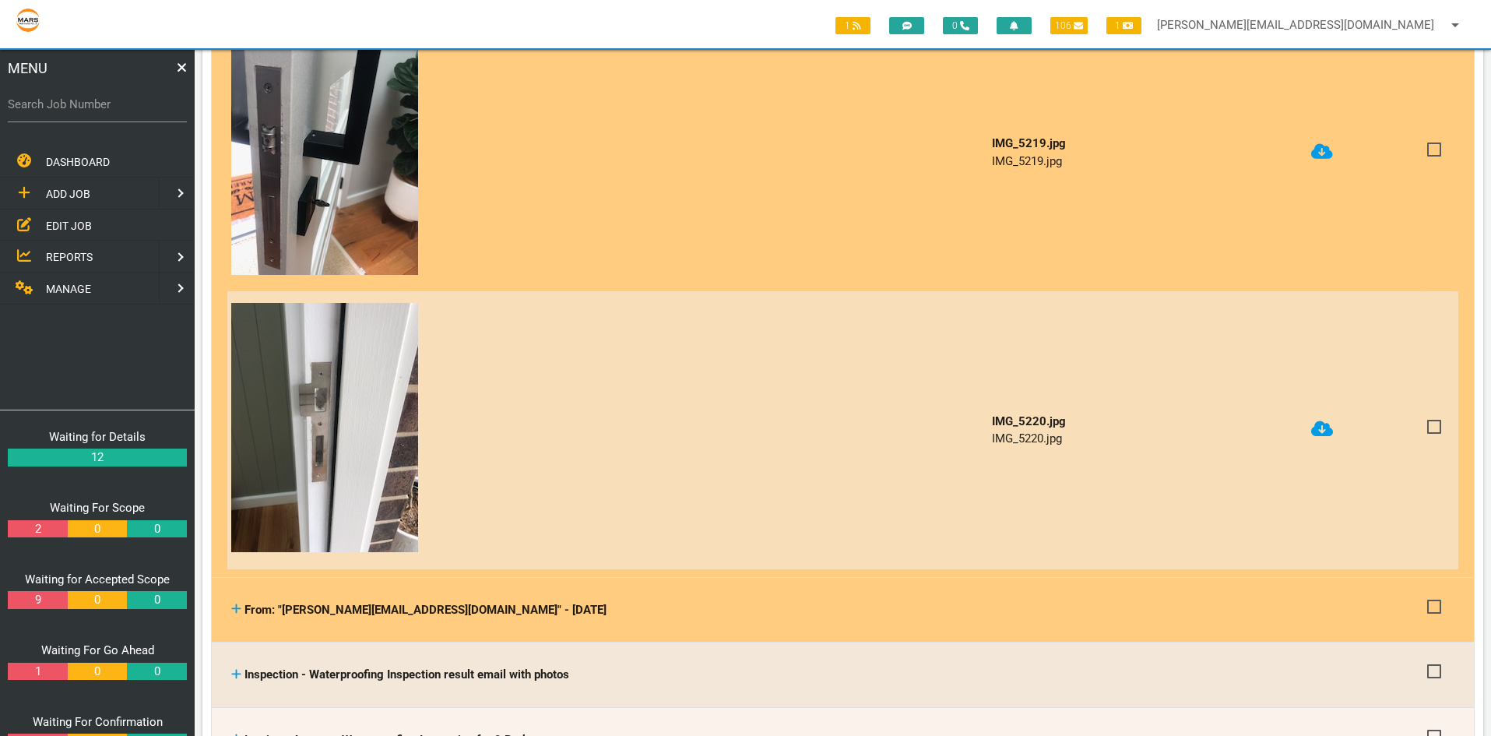
click at [234, 603] on icon at bounding box center [236, 609] width 10 height 12
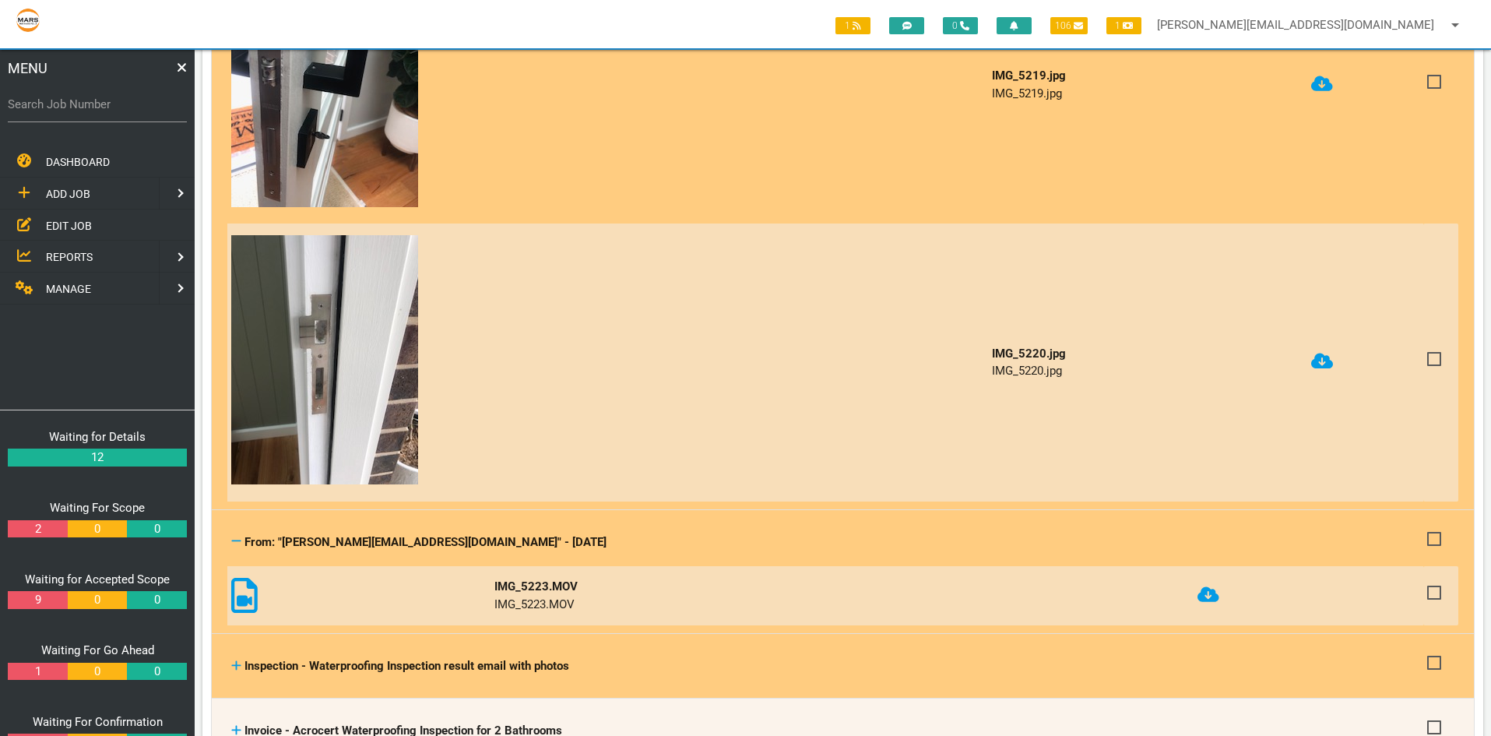
scroll to position [25233, 0]
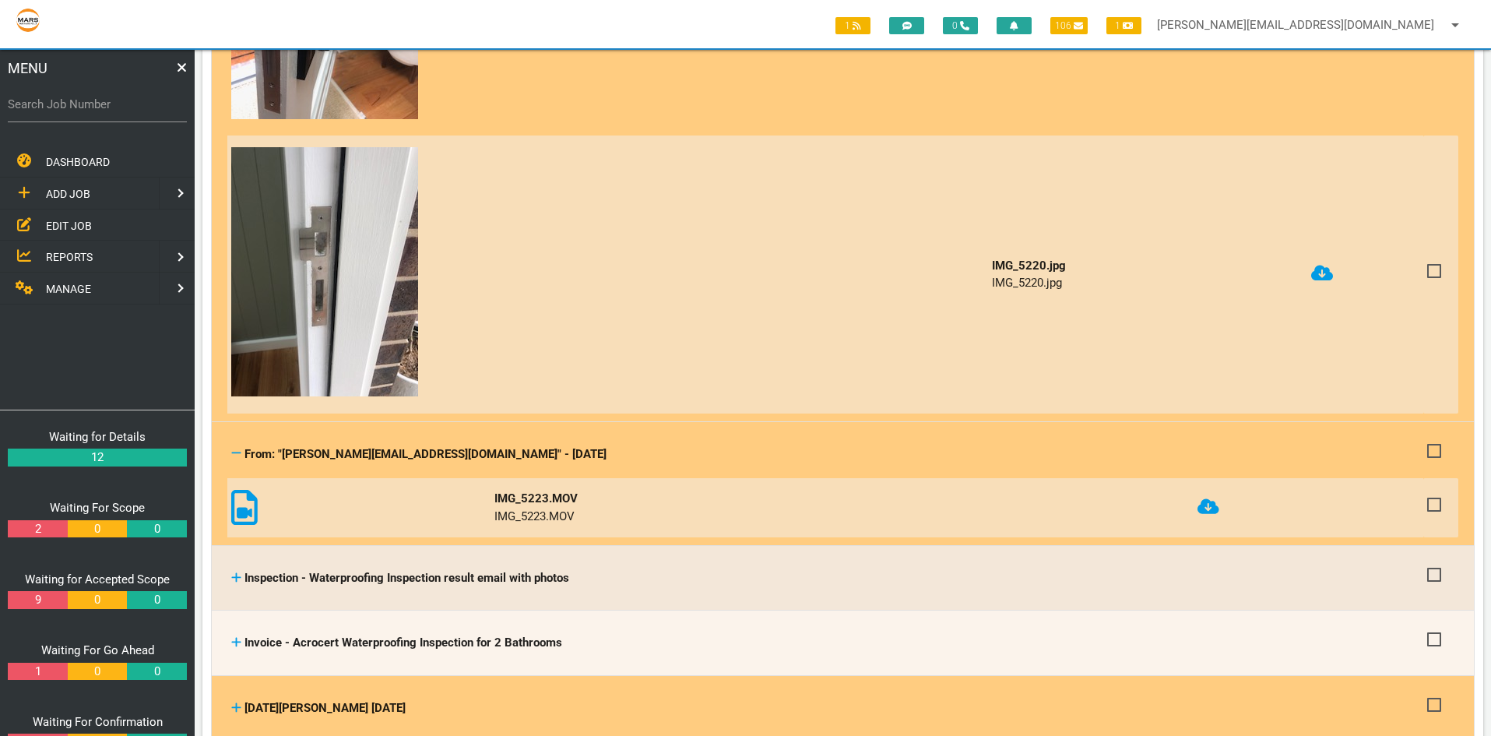
click at [234, 702] on icon at bounding box center [236, 708] width 10 height 12
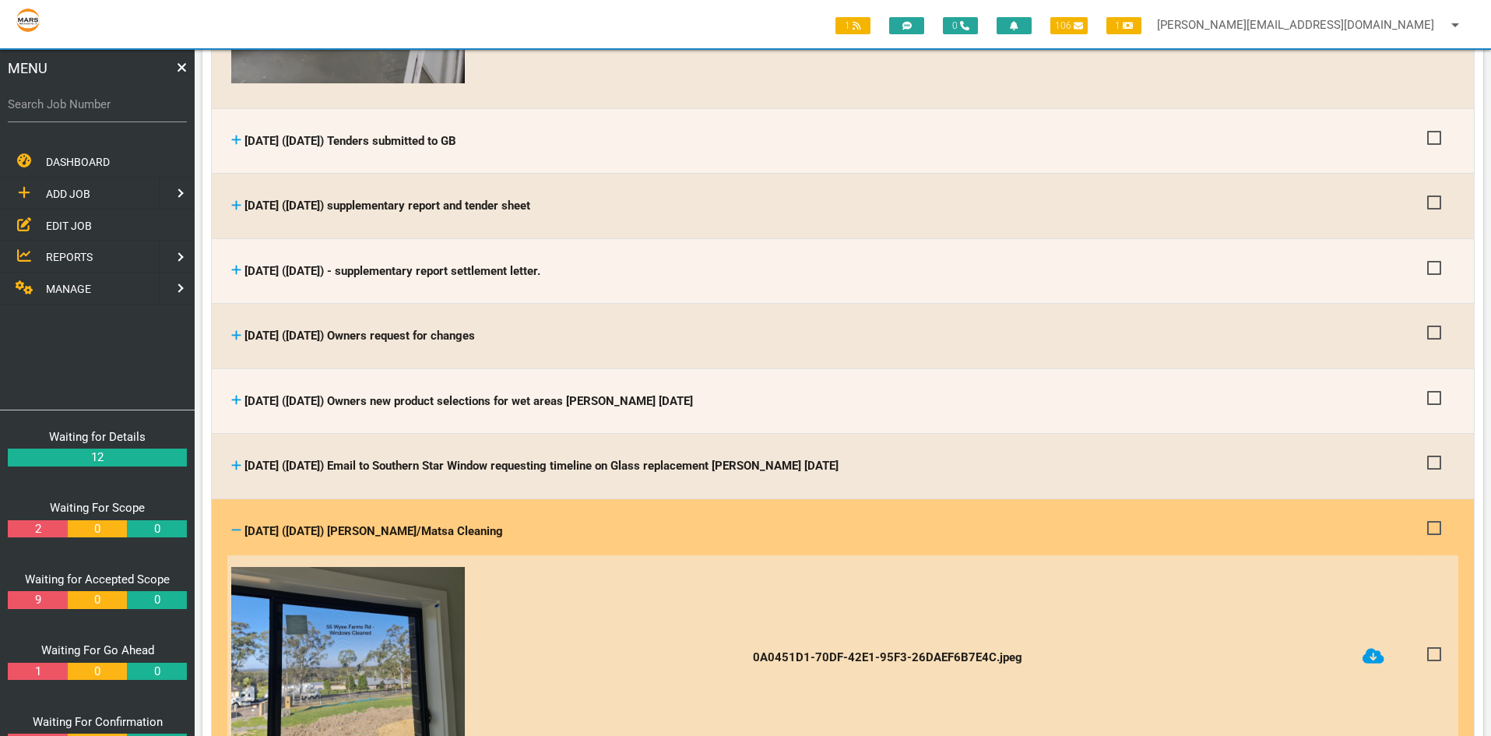
scroll to position [10202, 0]
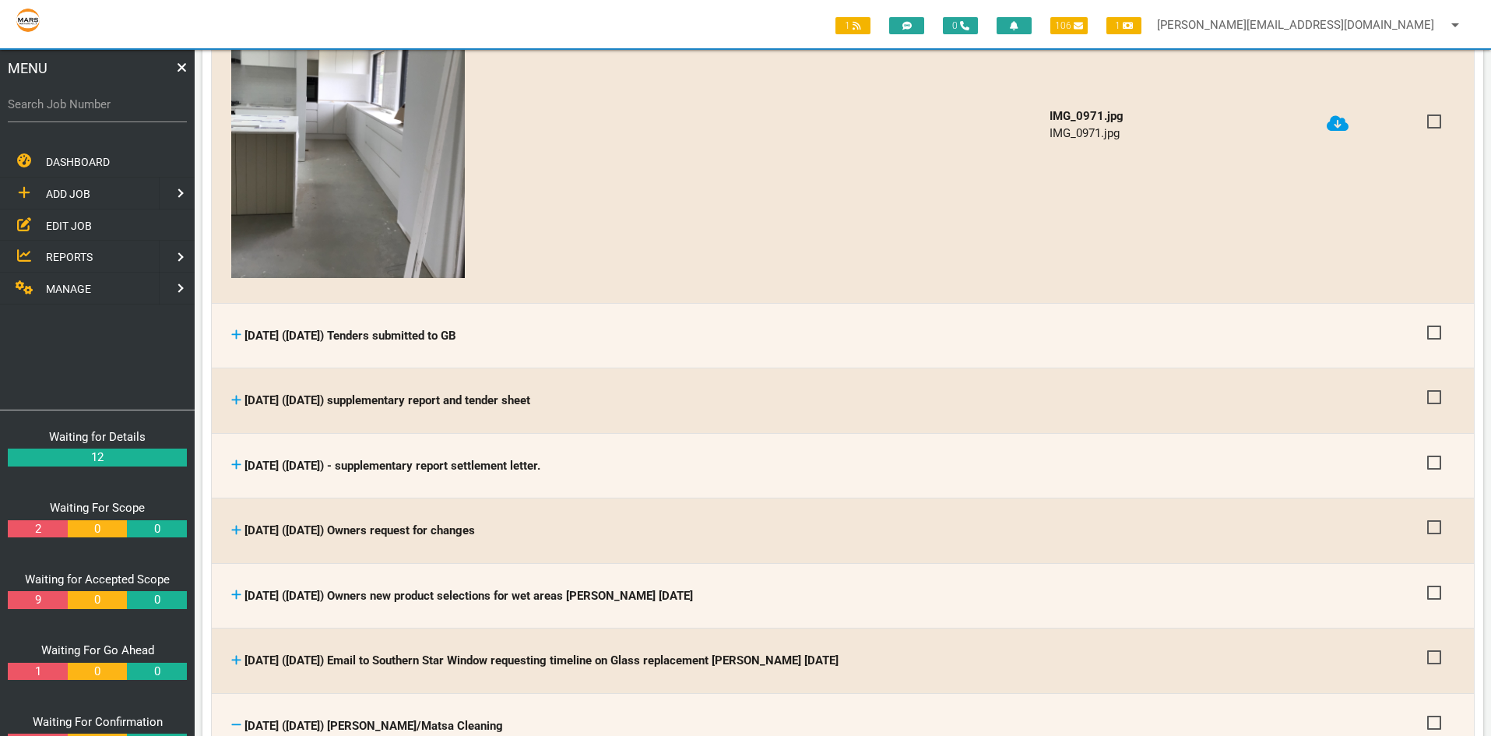
click at [236, 719] on icon at bounding box center [236, 725] width 10 height 12
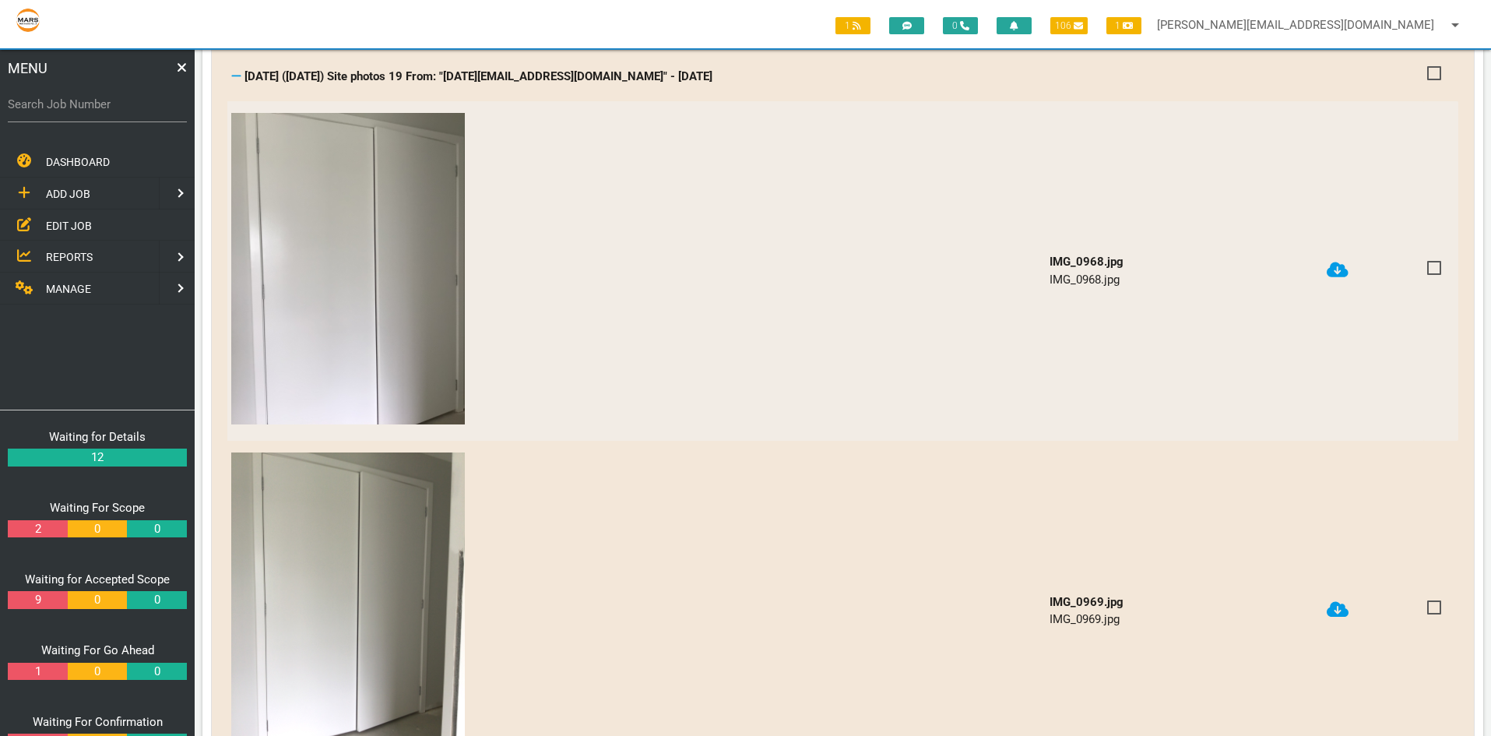
scroll to position [8800, 0]
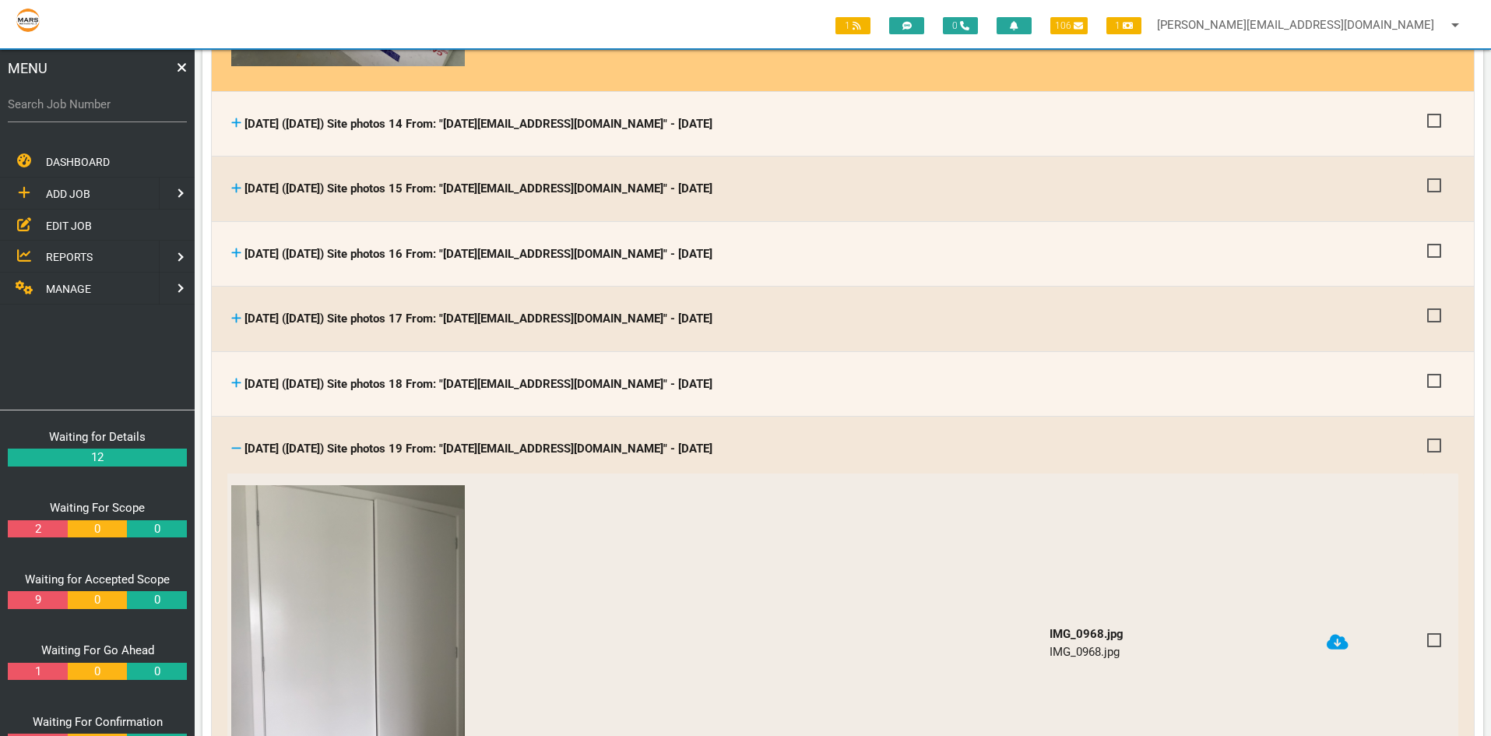
click at [234, 447] on icon at bounding box center [236, 448] width 9 height 2
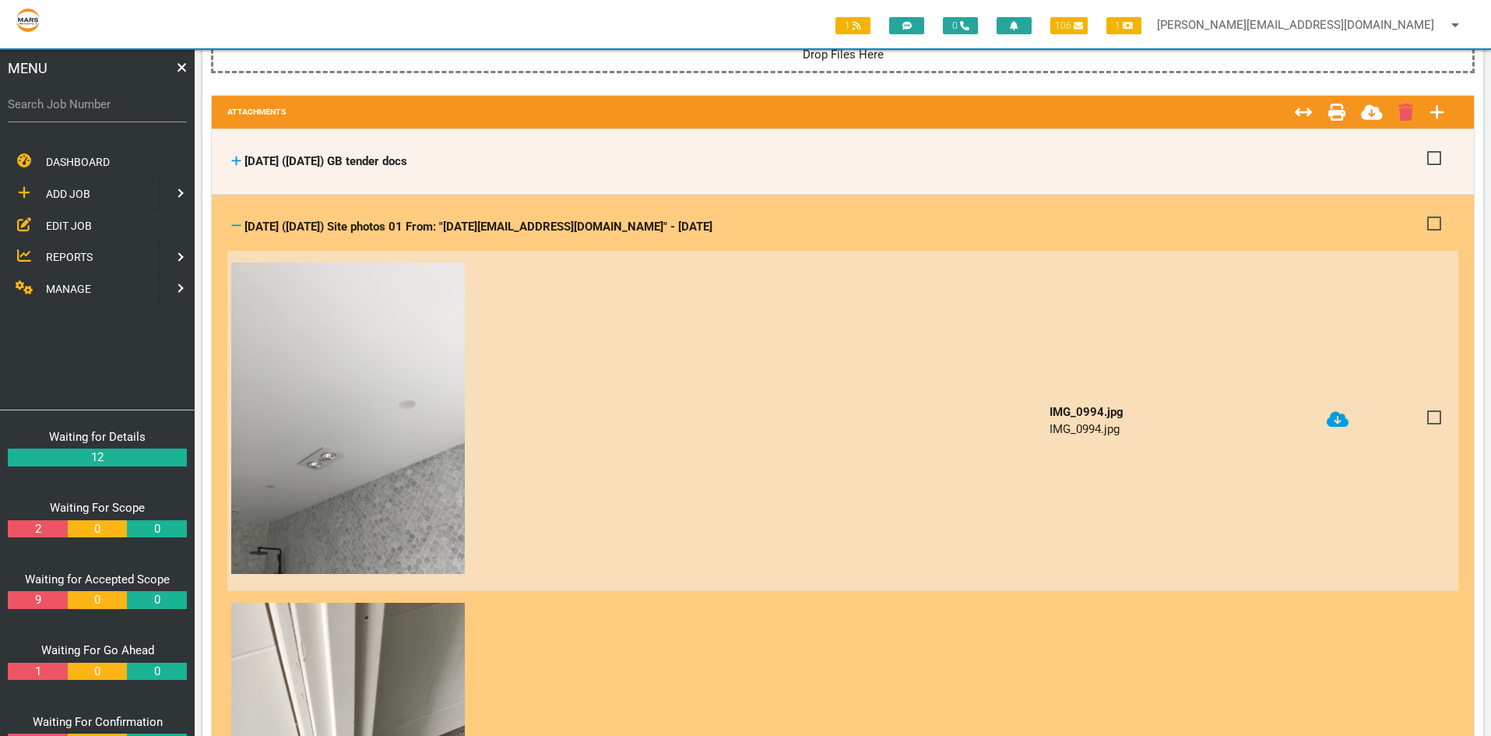
scroll to position [0, 0]
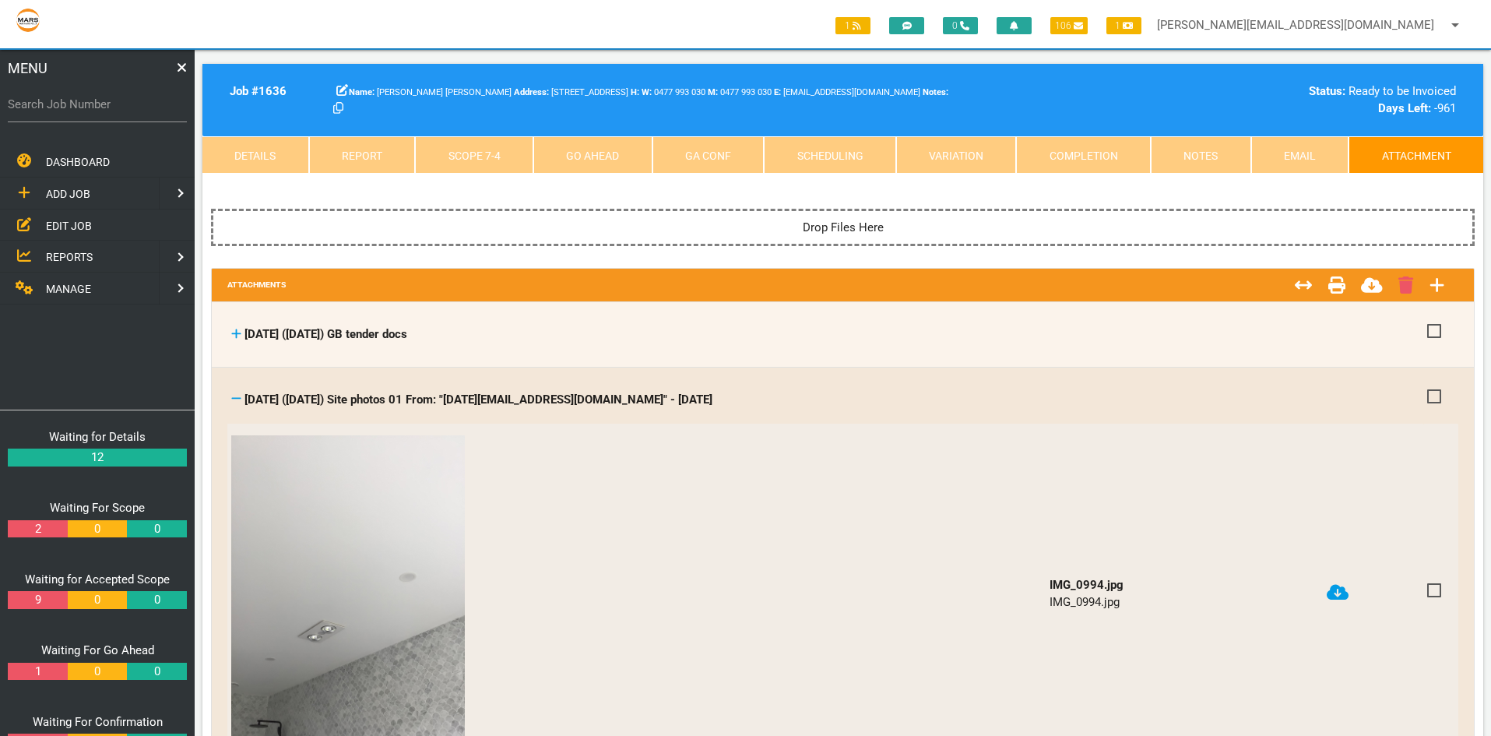
click at [233, 395] on icon at bounding box center [236, 399] width 10 height 12
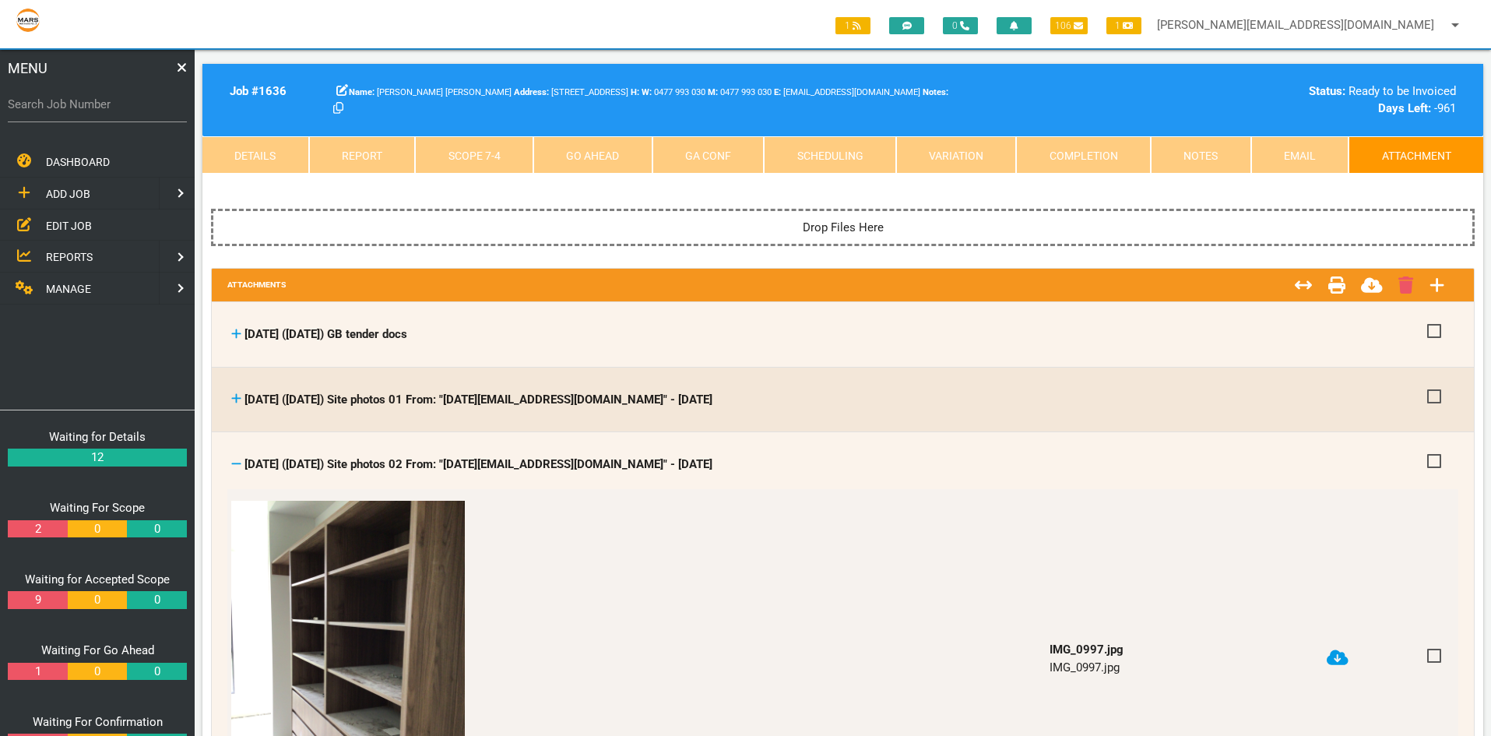
click at [238, 463] on icon at bounding box center [236, 464] width 9 height 2
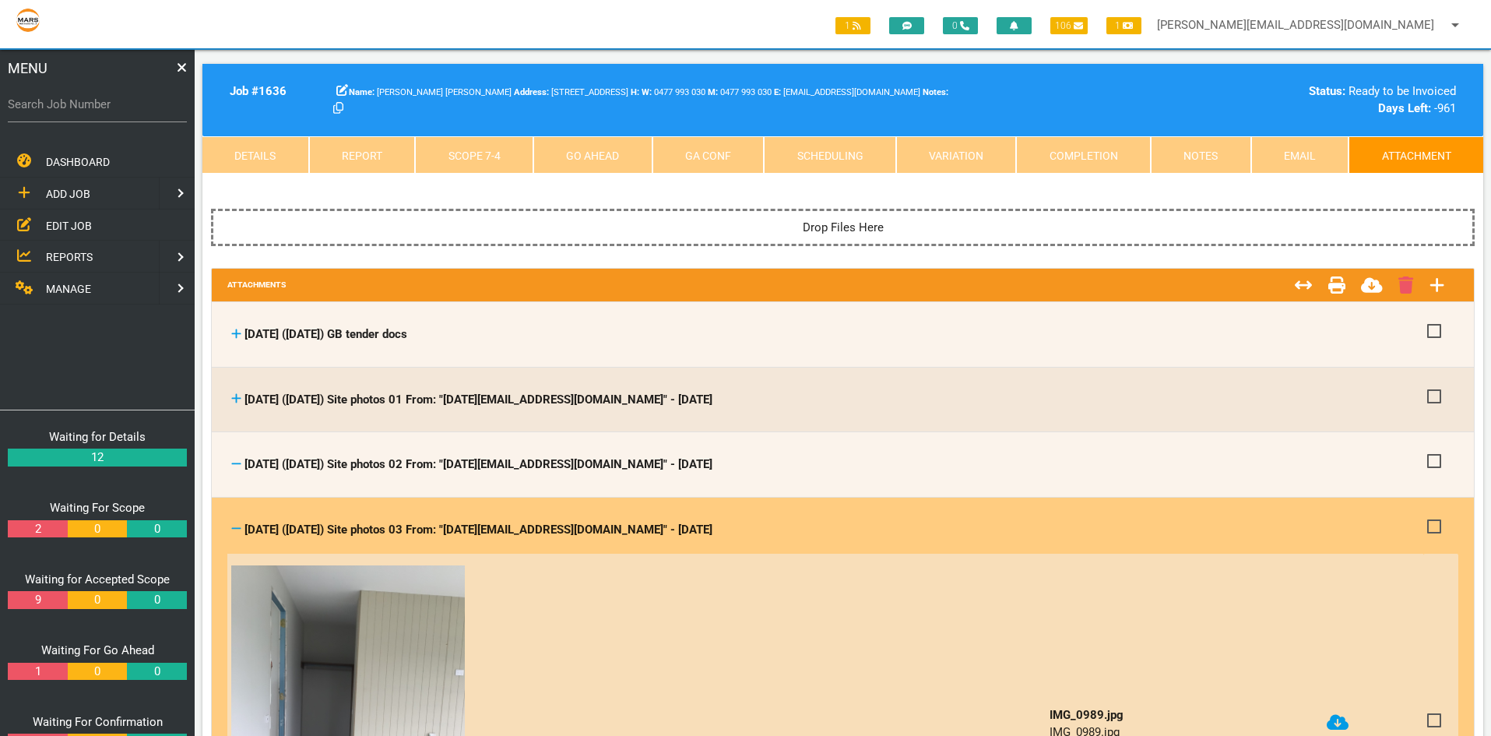
click at [232, 528] on icon at bounding box center [236, 529] width 10 height 12
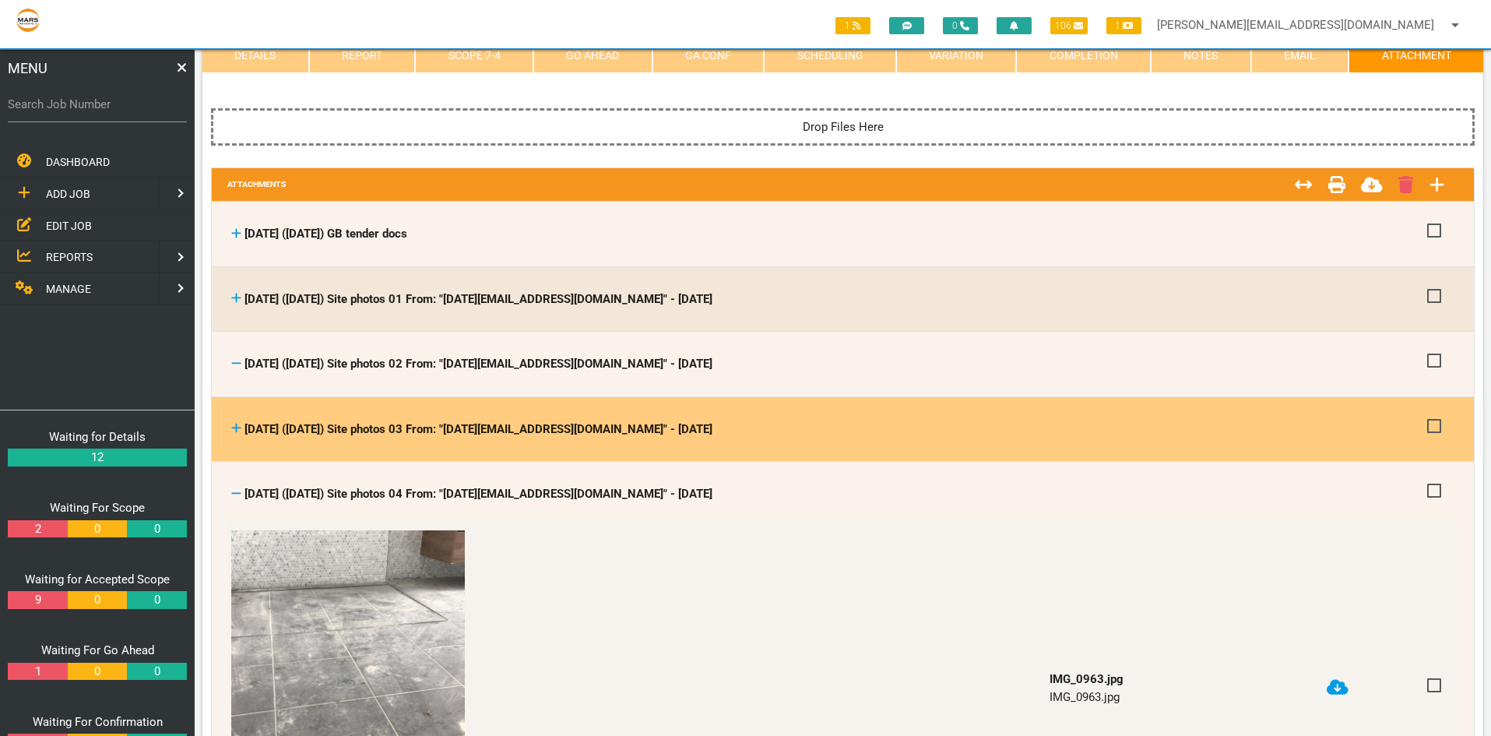
scroll to position [312, 0]
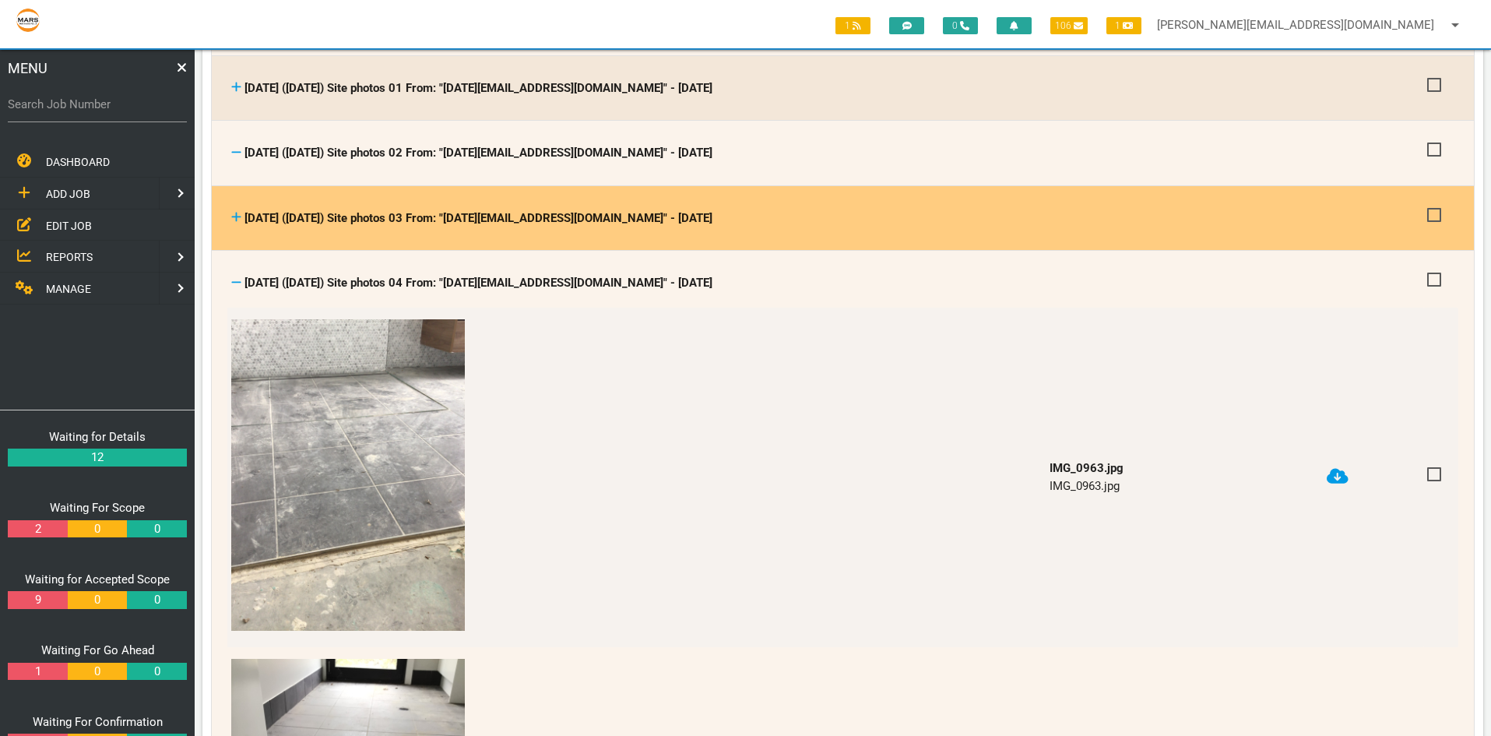
click at [231, 278] on icon at bounding box center [236, 282] width 10 height 12
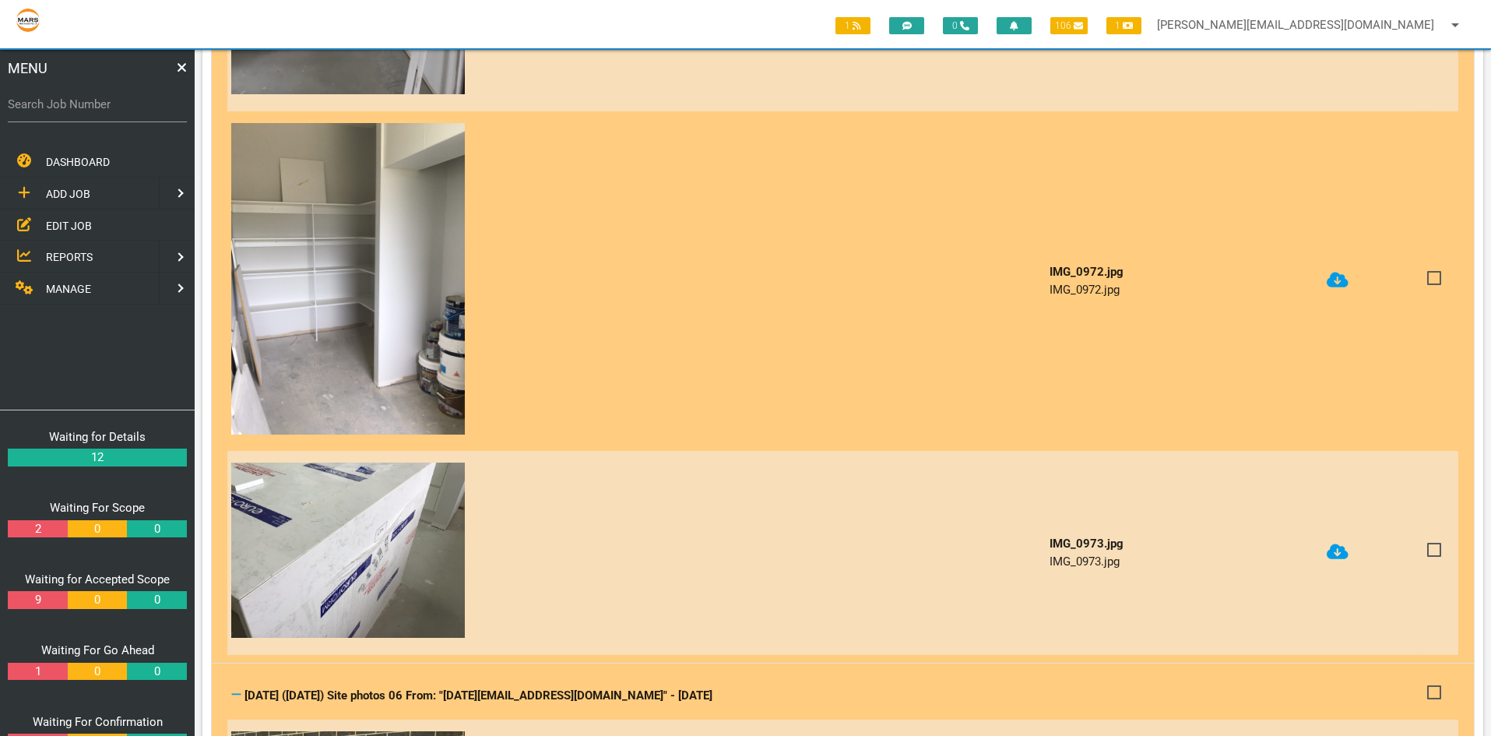
scroll to position [1012, 0]
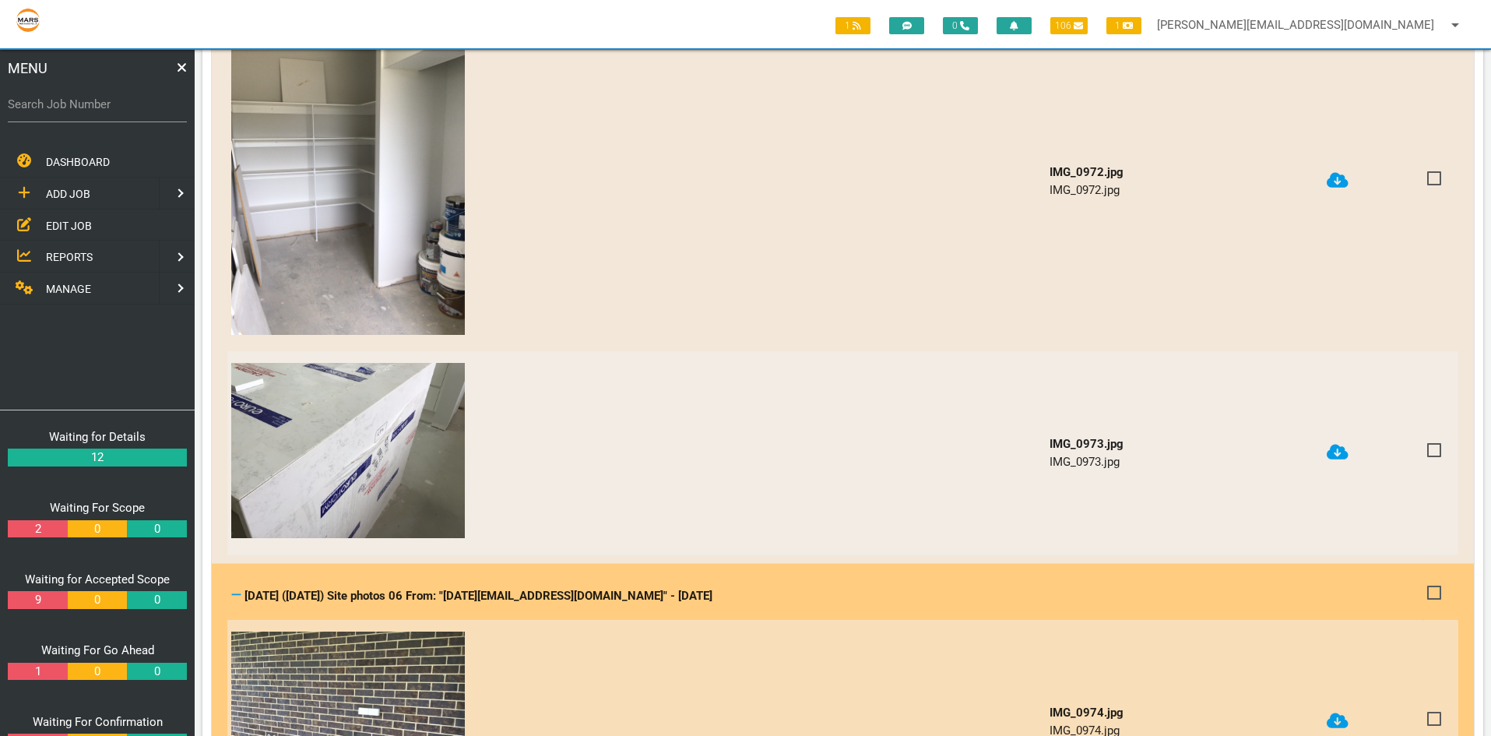
click at [234, 589] on icon at bounding box center [236, 595] width 10 height 12
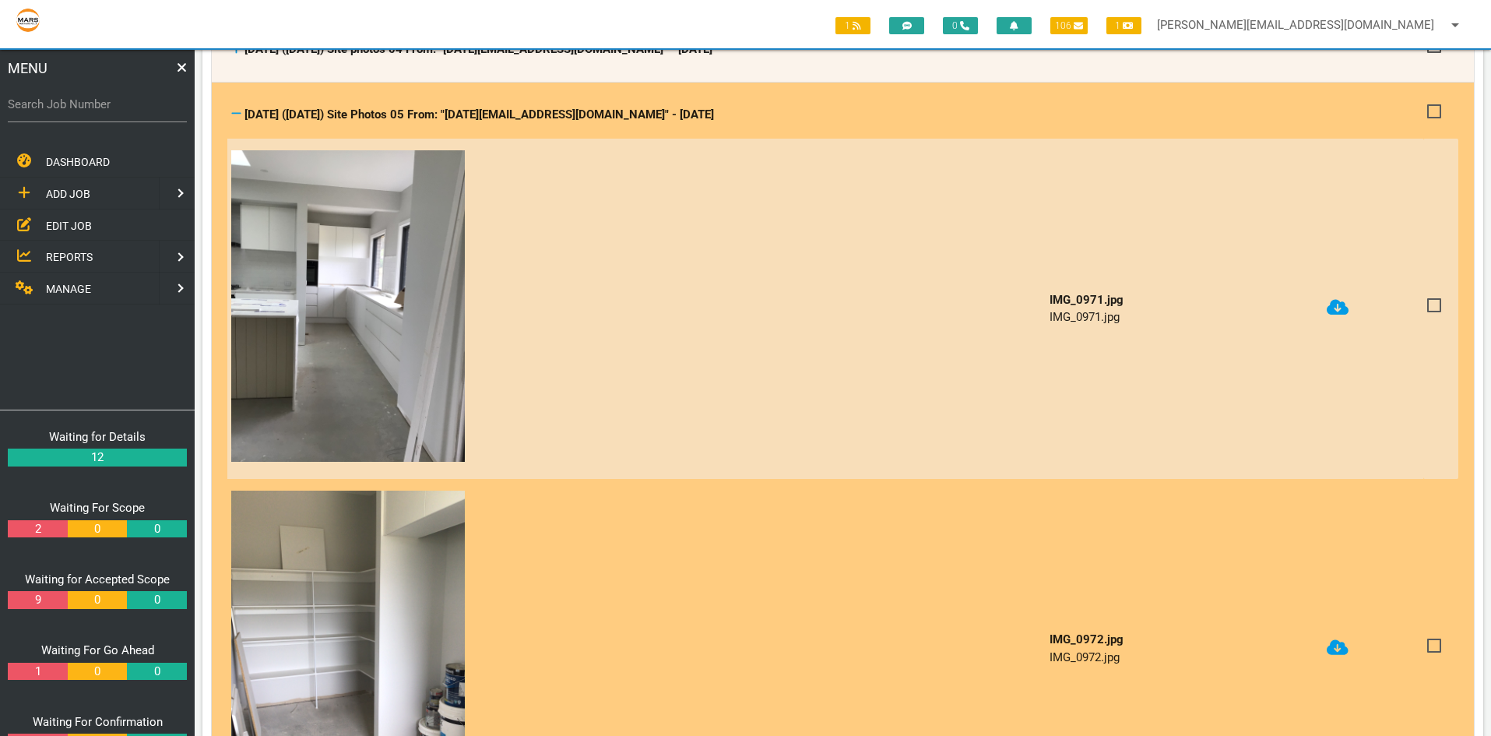
scroll to position [234, 0]
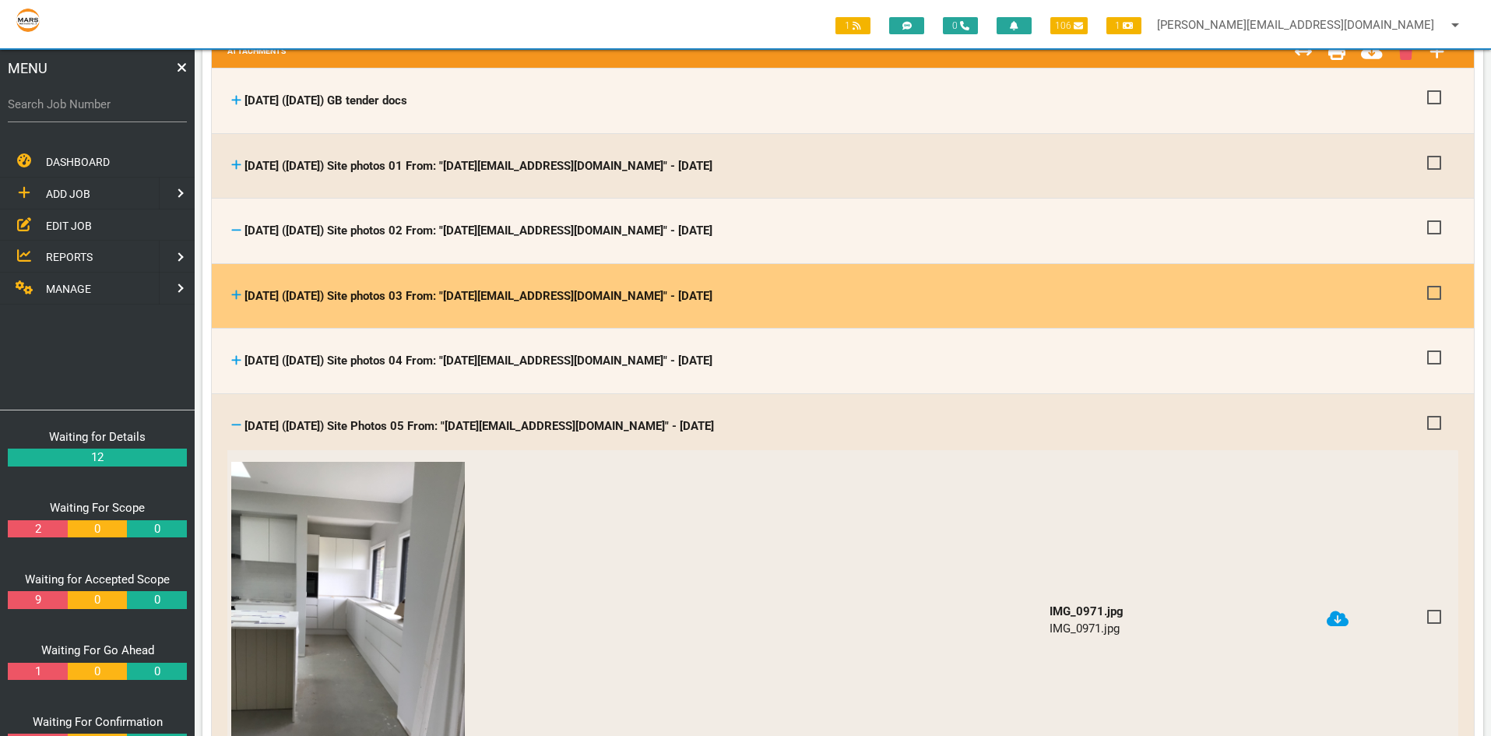
click at [236, 424] on icon at bounding box center [236, 425] width 9 height 2
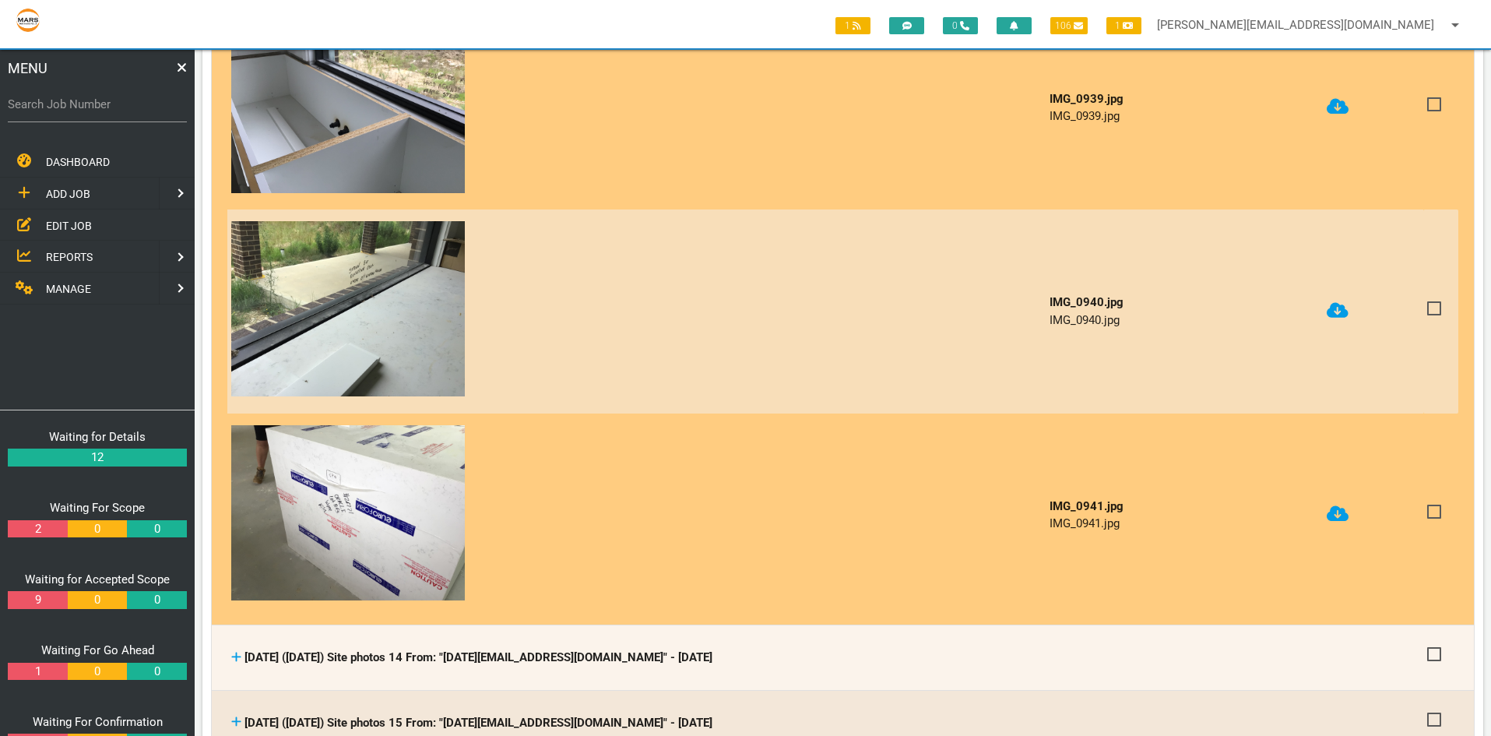
scroll to position [1012, 0]
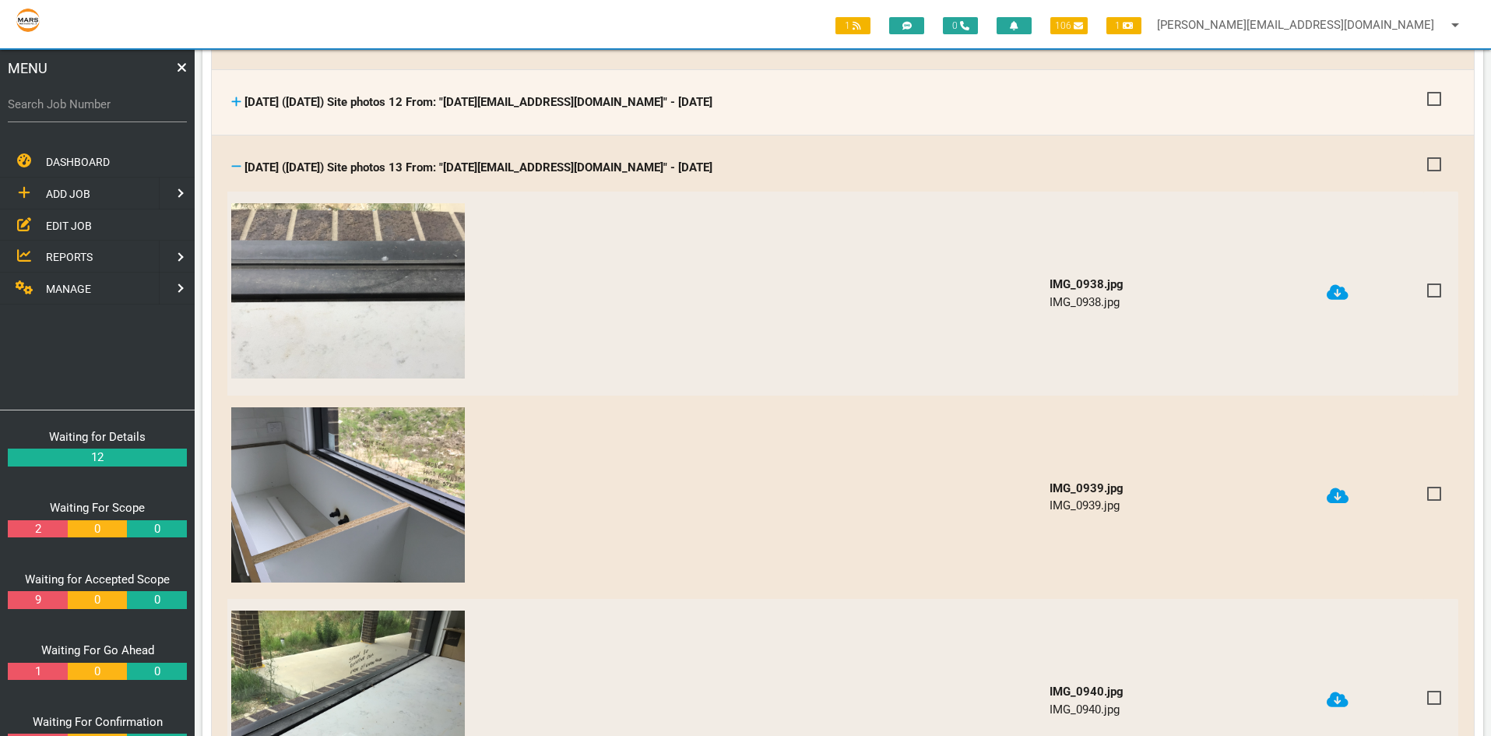
click at [234, 160] on icon at bounding box center [236, 166] width 10 height 12
